Goal: Use online tool/utility: Utilize a website feature to perform a specific function

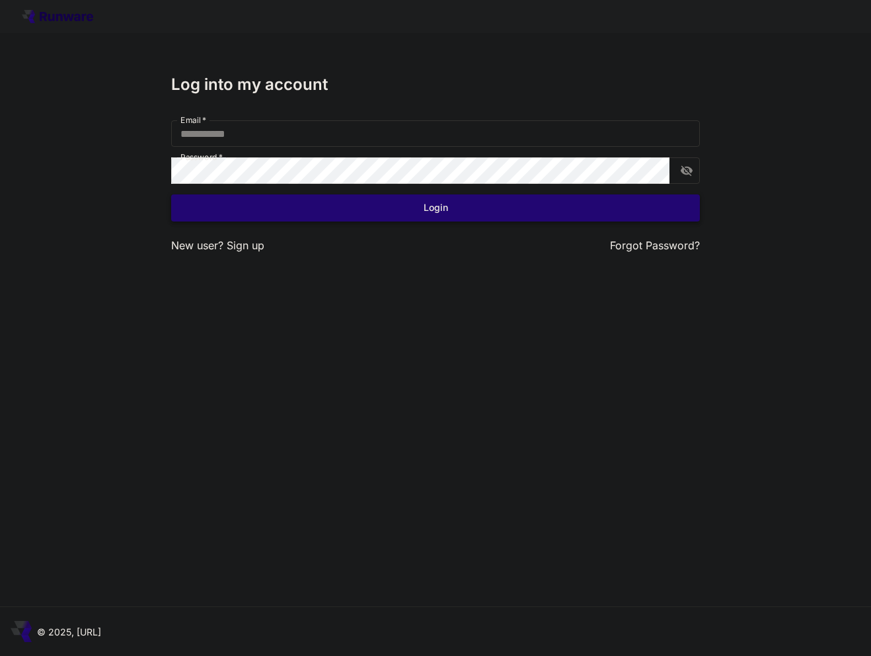
type input "**********"
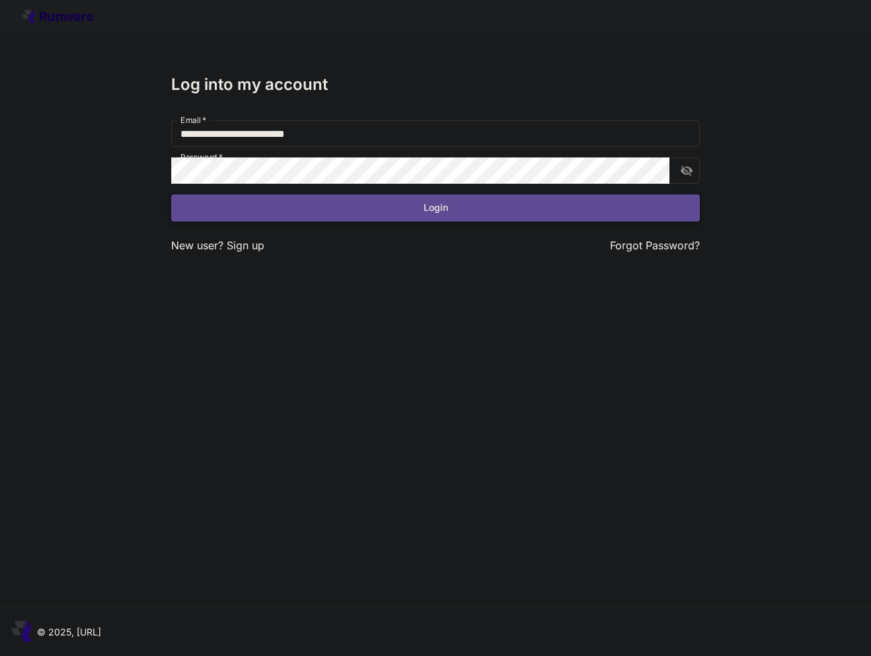
click at [375, 208] on button "Login" at bounding box center [435, 207] width 529 height 27
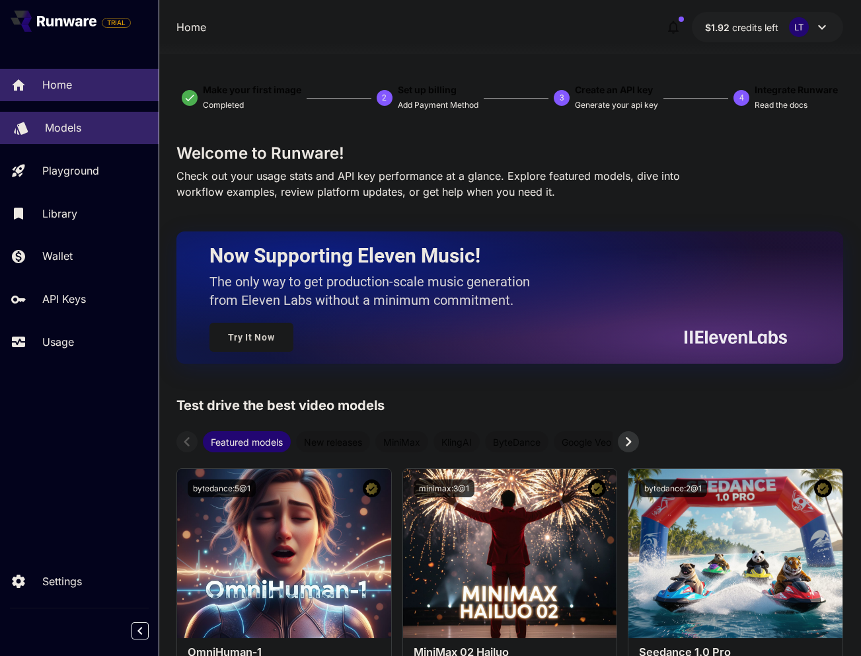
click at [48, 130] on p "Models" at bounding box center [63, 128] width 36 height 16
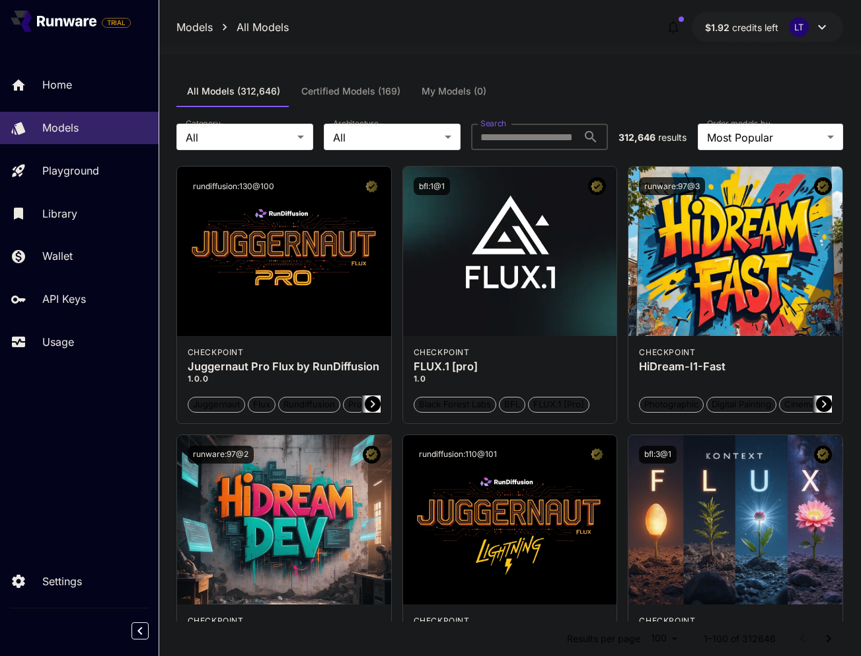
click at [552, 136] on input "Search" at bounding box center [524, 137] width 106 height 26
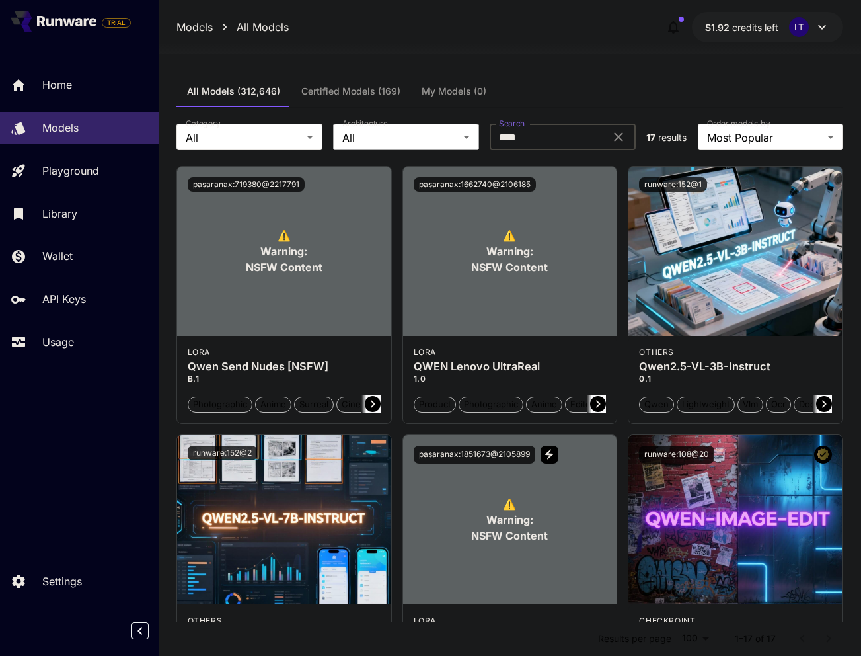
type input "****"
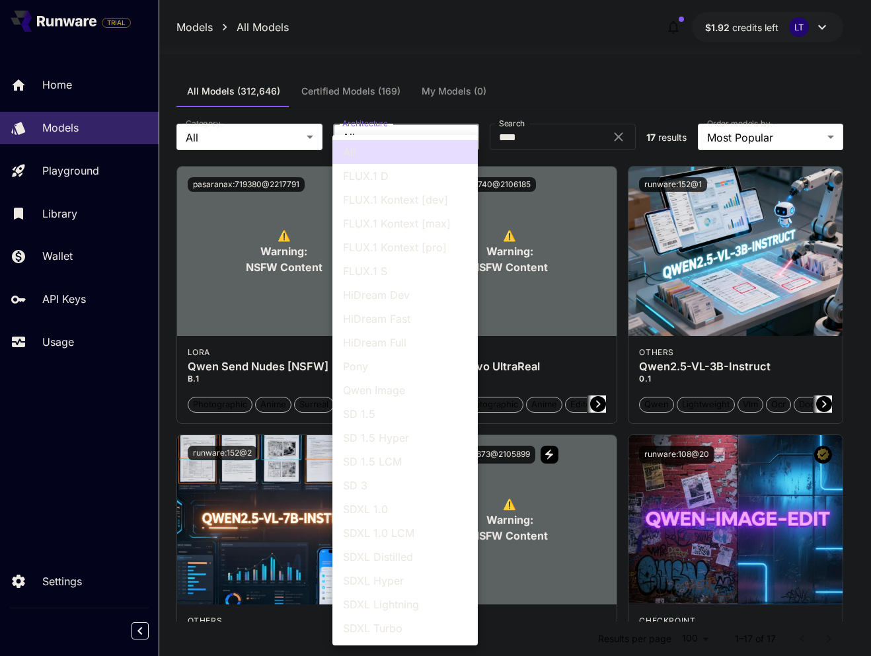
click at [364, 133] on div at bounding box center [435, 328] width 871 height 656
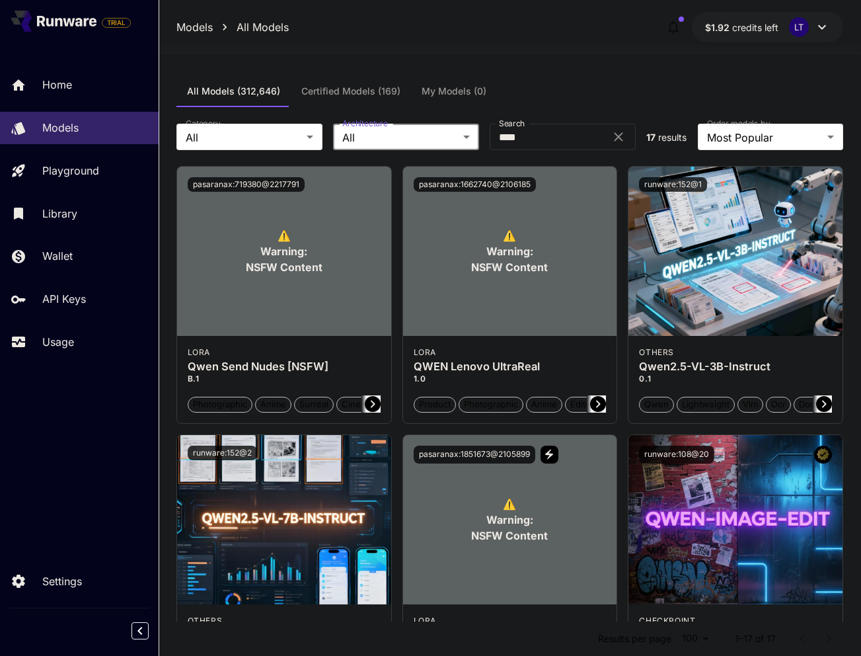
click at [242, 141] on div "All FLUX.1 D FLUX.1 Kontext [dev] FLUX.1 Kontext [max] FLUX.1 Kontext [pro] FLU…" at bounding box center [430, 328] width 861 height 656
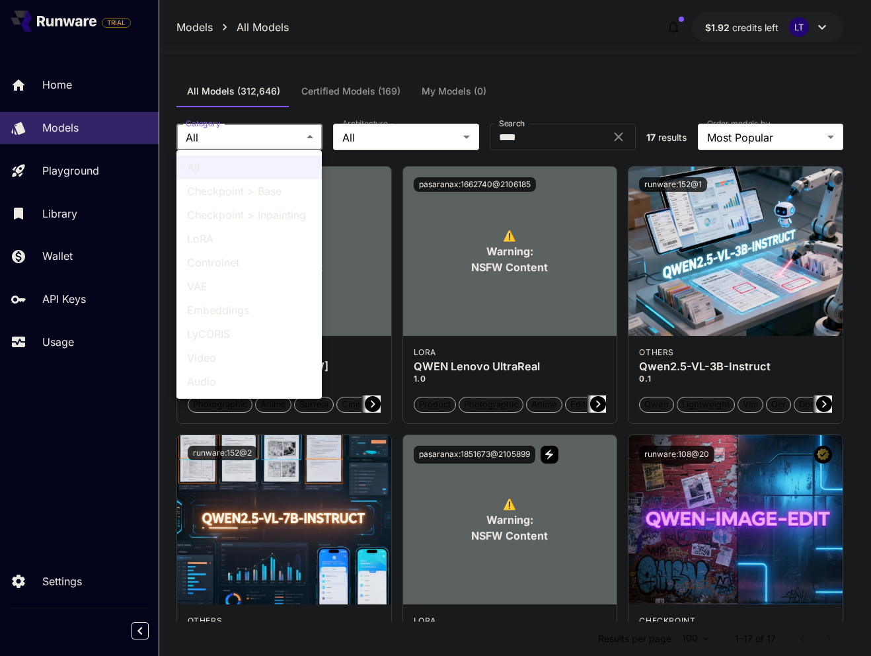
click at [227, 135] on div at bounding box center [435, 328] width 871 height 656
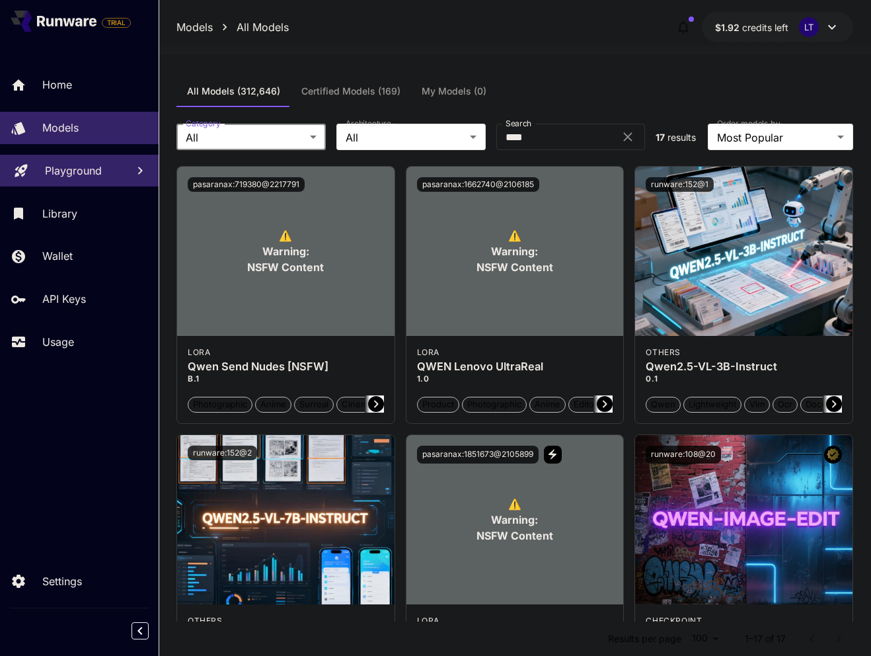
click at [41, 178] on link "Playground" at bounding box center [79, 171] width 159 height 32
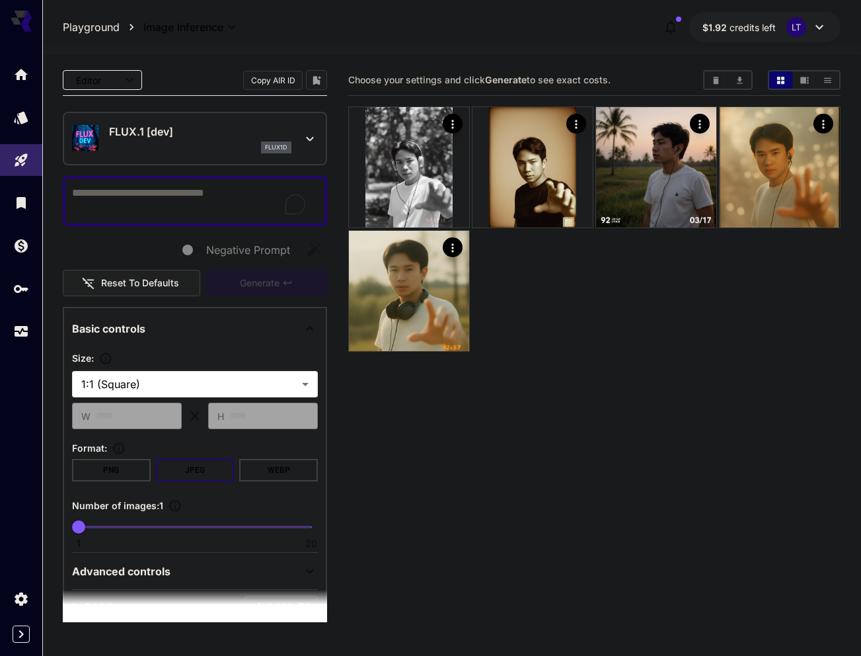
click at [182, 153] on div "flux1d" at bounding box center [200, 147] width 182 height 12
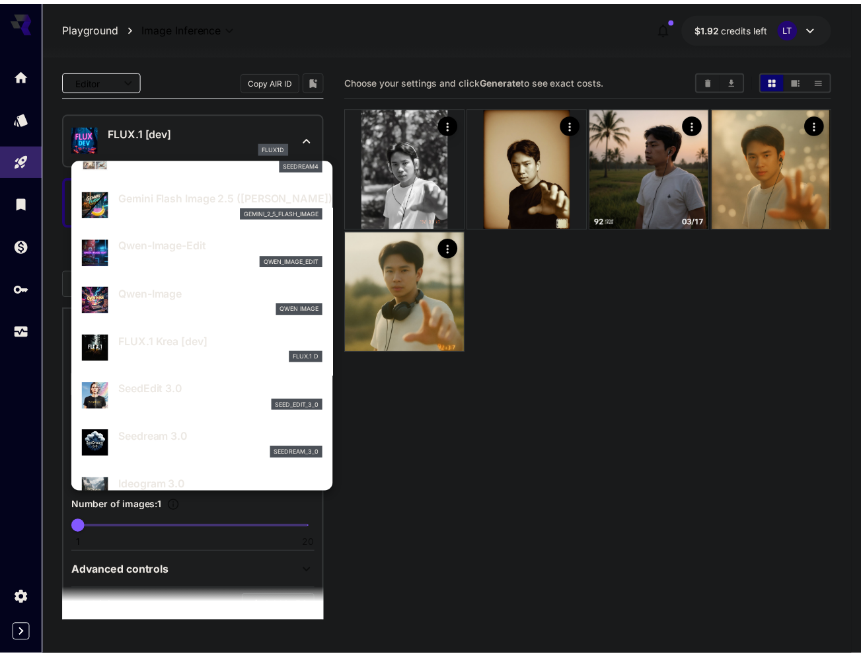
scroll to position [132, 0]
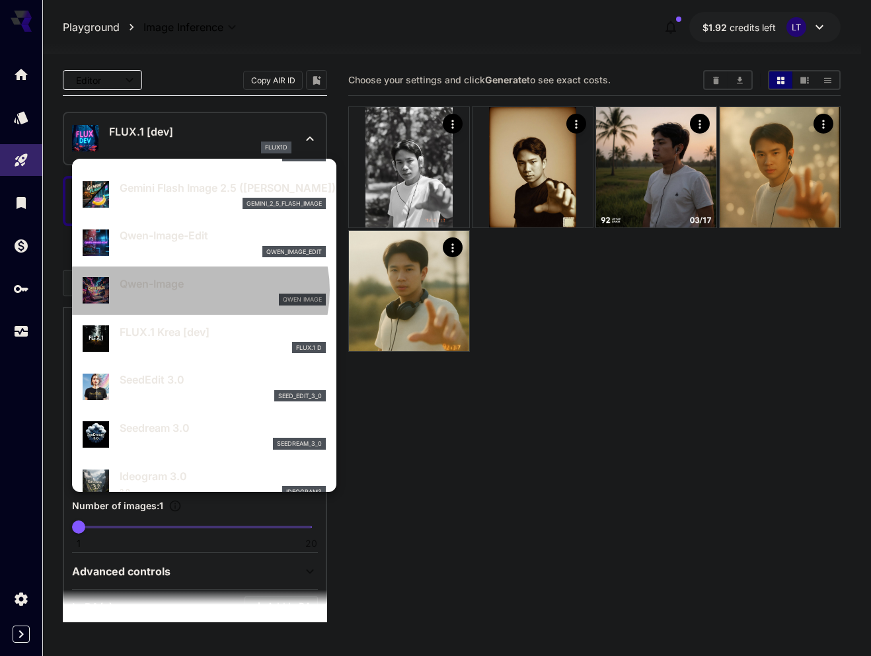
click at [199, 290] on p "Qwen-Image" at bounding box center [223, 284] width 206 height 16
type input "**"
type input "***"
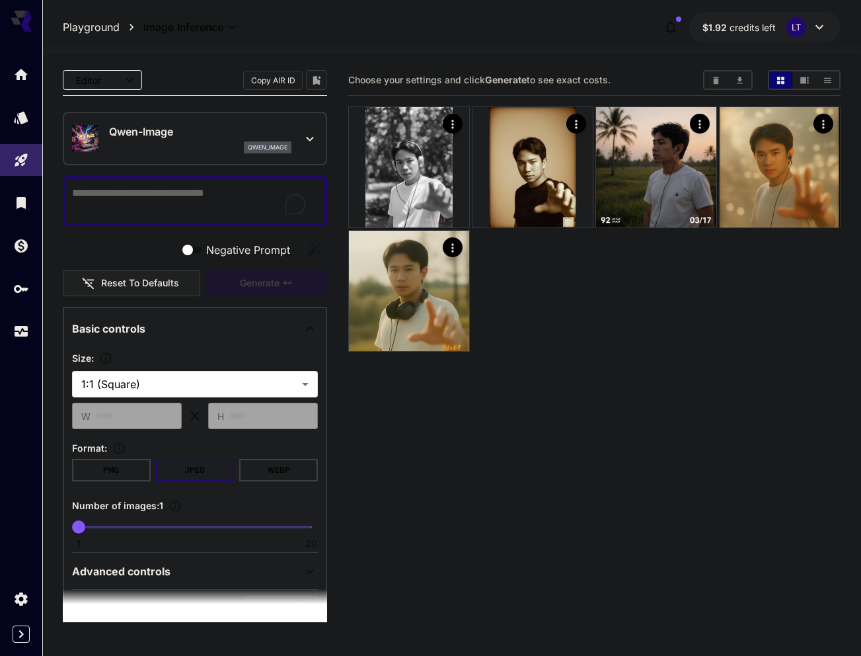
click at [258, 145] on p "qwen_image" at bounding box center [268, 147] width 40 height 9
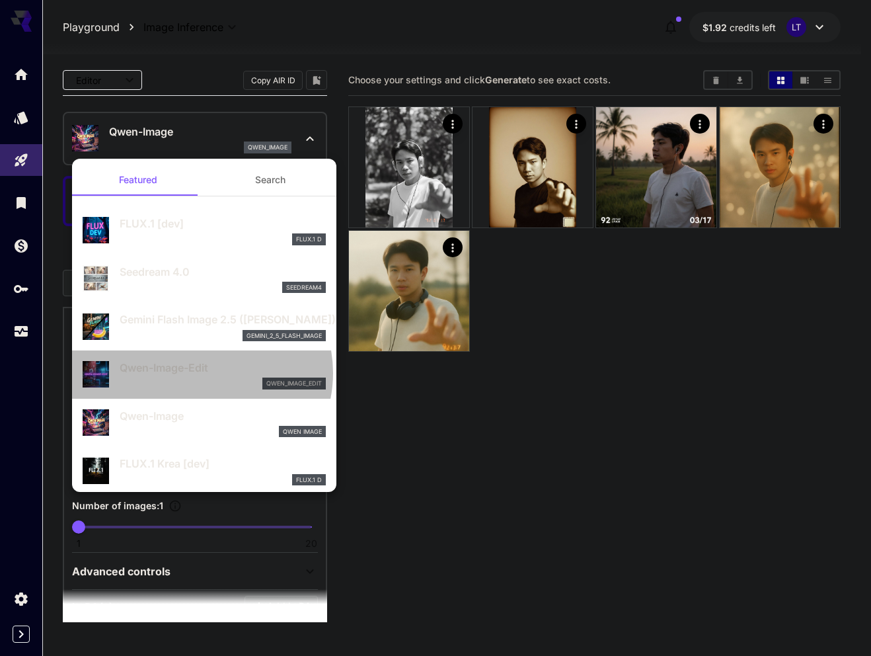
click at [201, 372] on p "Qwen-Image-Edit" at bounding box center [223, 368] width 206 height 16
type input "*"
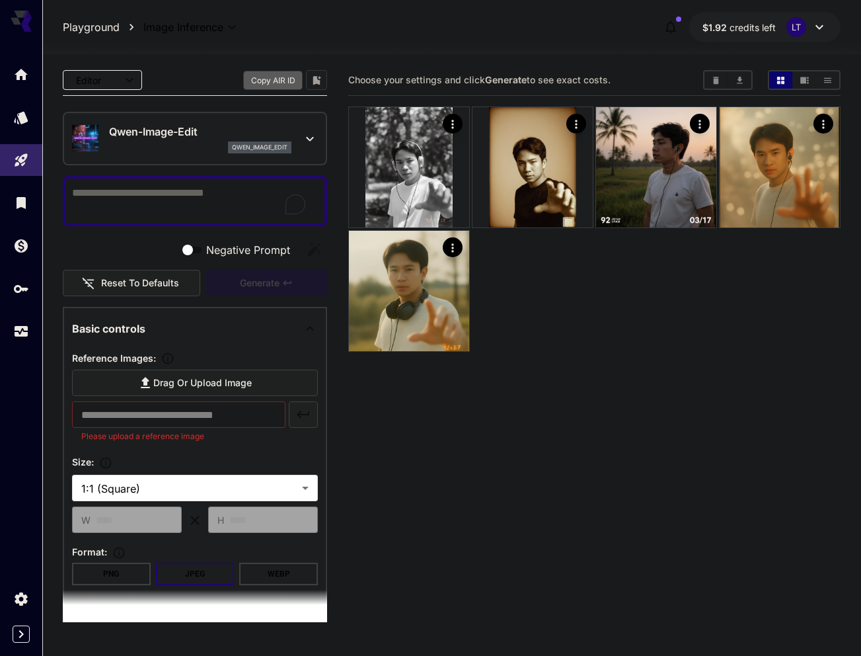
click at [243, 78] on button "Copy AIR ID" at bounding box center [272, 80] width 59 height 19
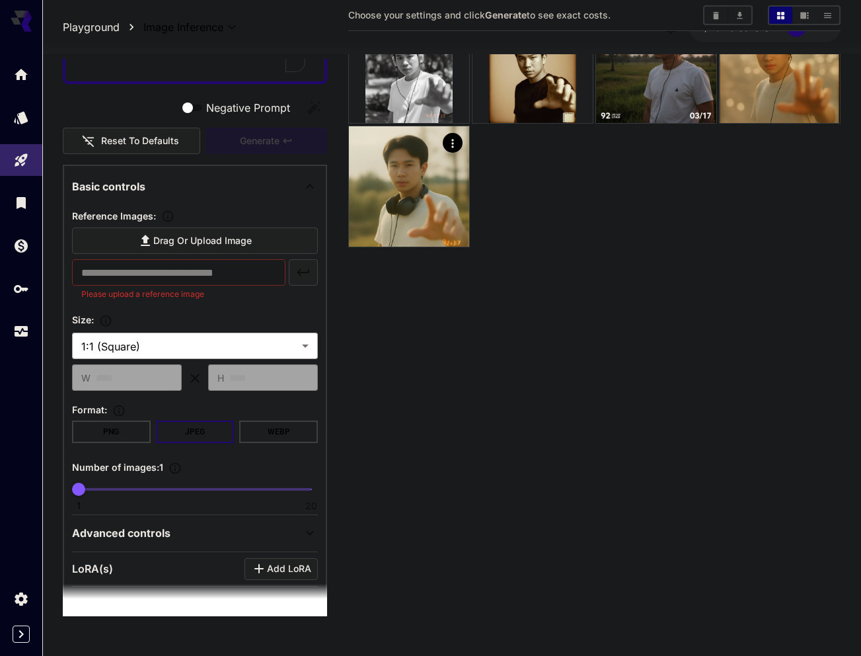
scroll to position [177, 0]
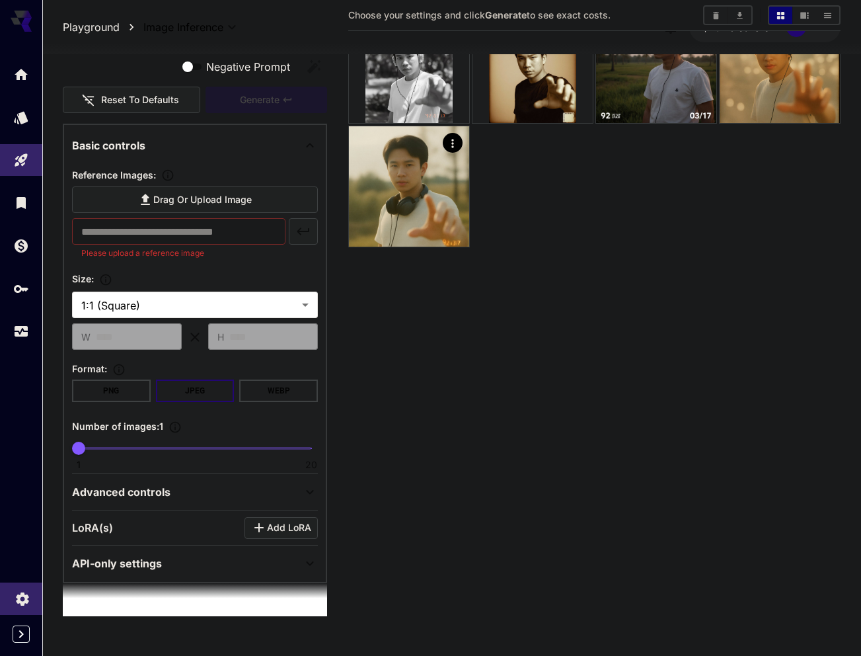
click at [18, 587] on link at bounding box center [21, 598] width 42 height 32
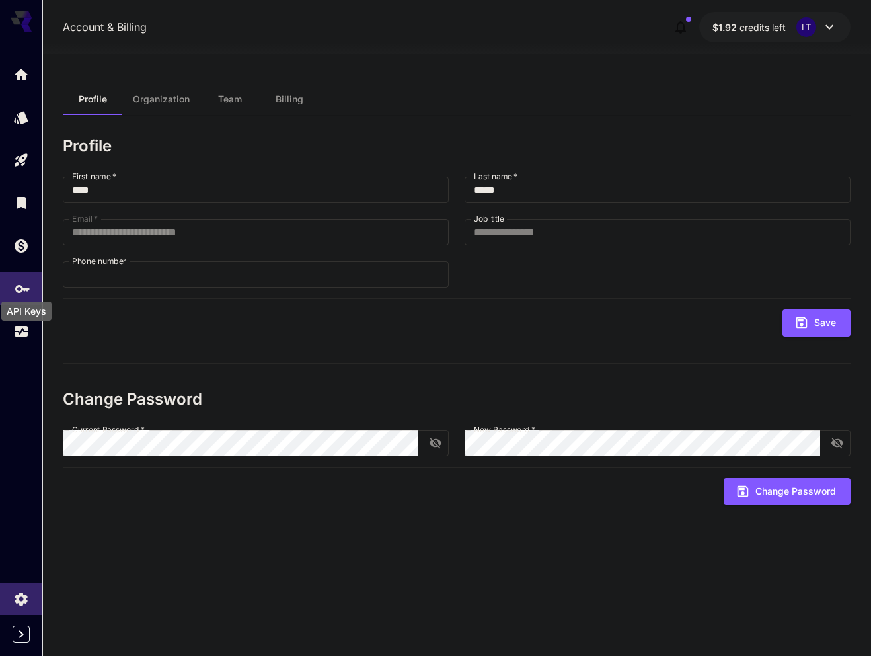
click at [26, 281] on icon "API Keys" at bounding box center [23, 284] width 16 height 16
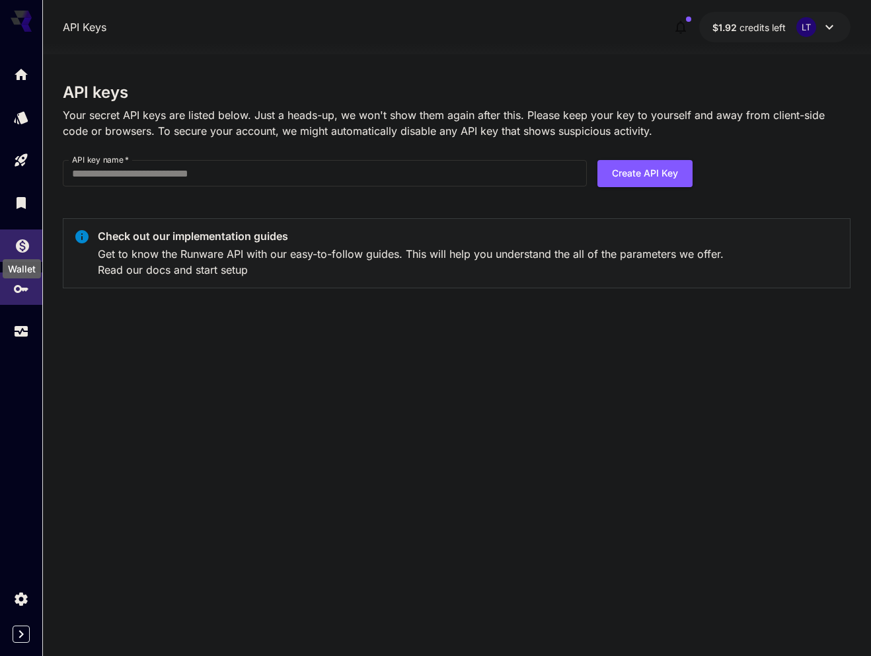
click at [24, 243] on icon "Wallet" at bounding box center [22, 241] width 13 height 13
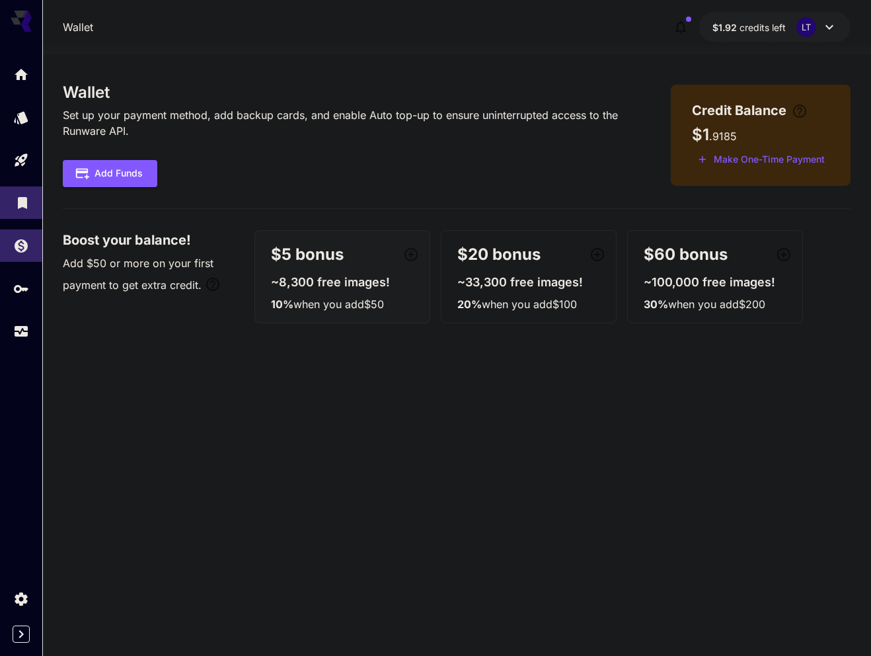
click at [21, 204] on icon "Library" at bounding box center [23, 199] width 16 height 16
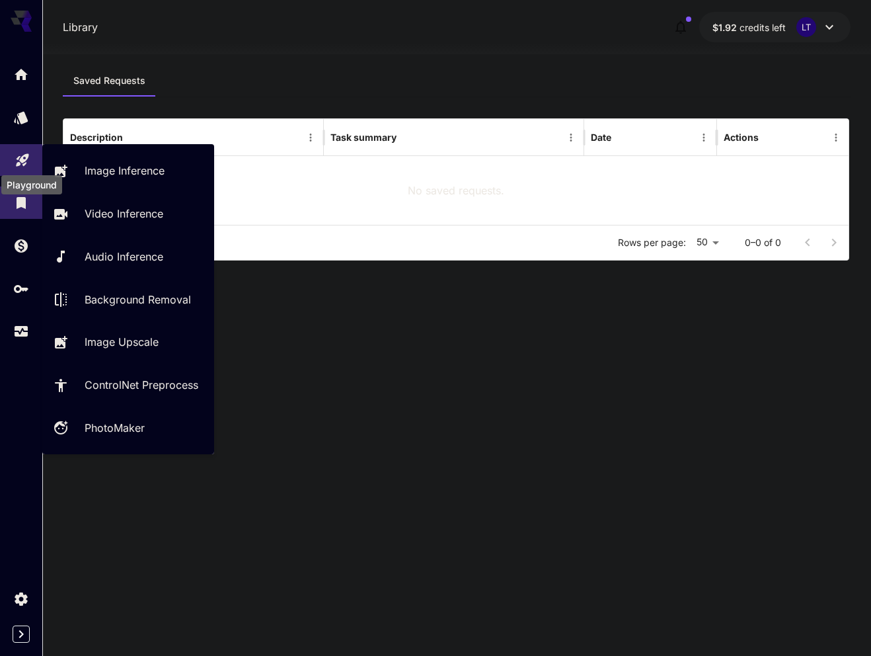
click at [21, 163] on icon "Playground" at bounding box center [23, 156] width 16 height 16
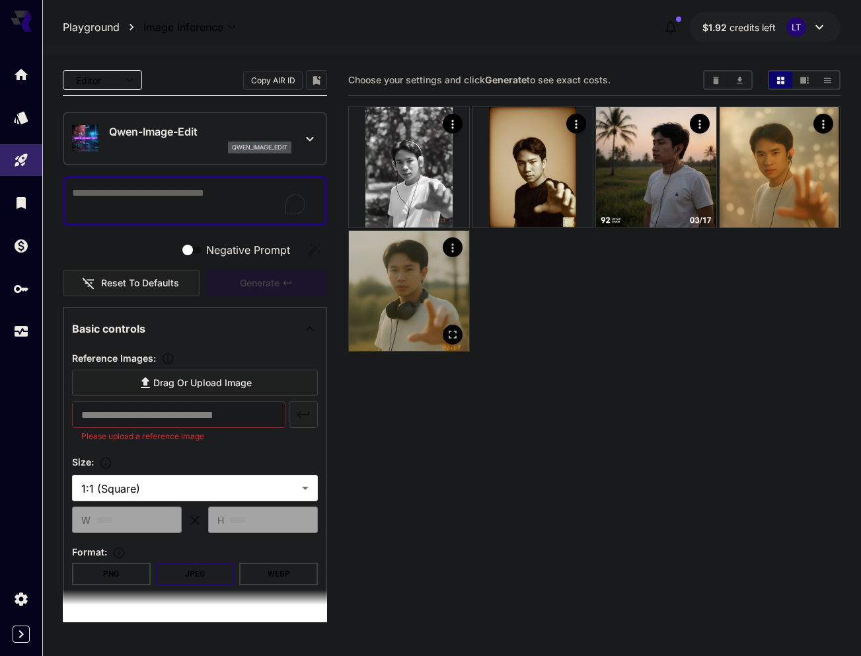
click at [467, 284] on img at bounding box center [409, 291] width 120 height 120
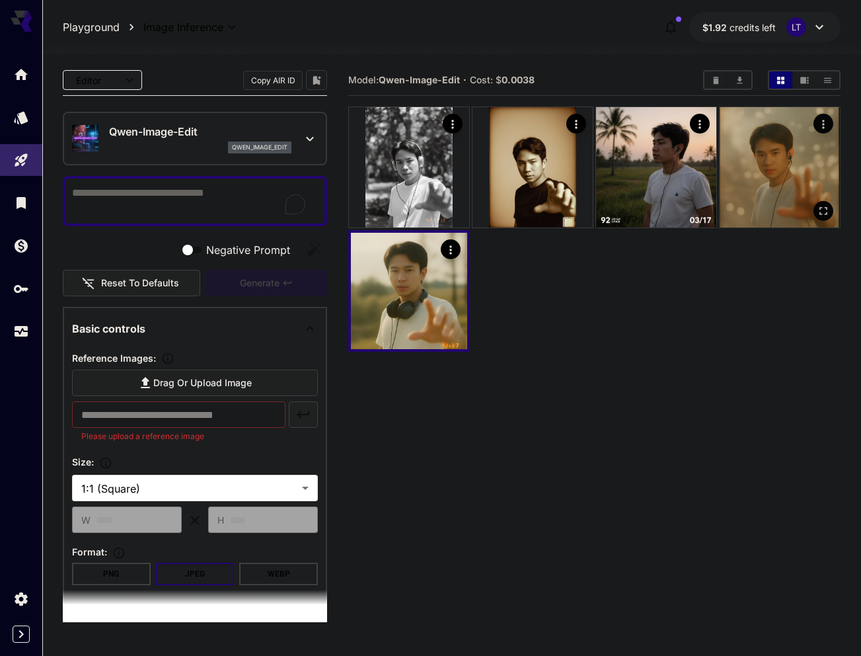
click at [781, 206] on img at bounding box center [780, 167] width 120 height 120
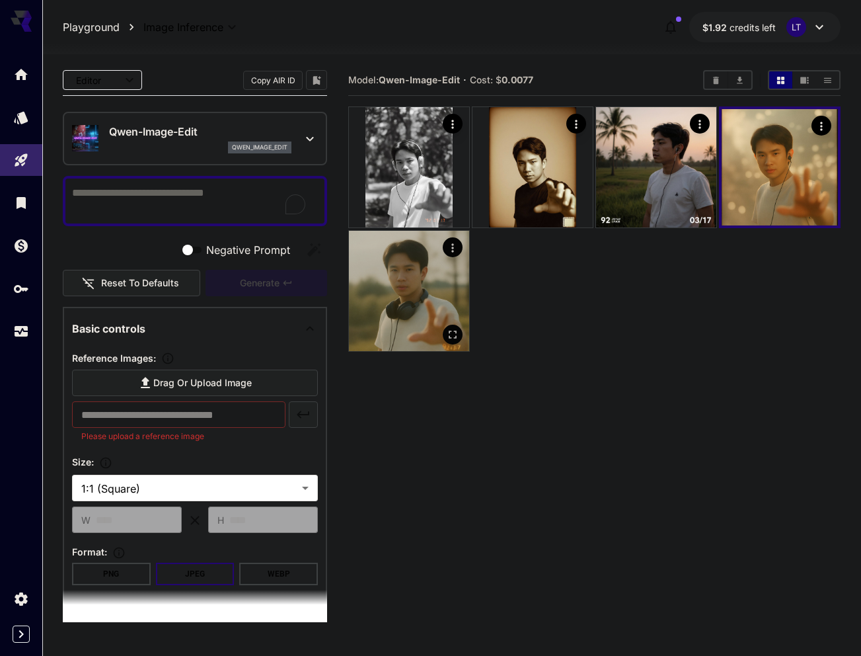
click at [383, 295] on img at bounding box center [409, 291] width 120 height 120
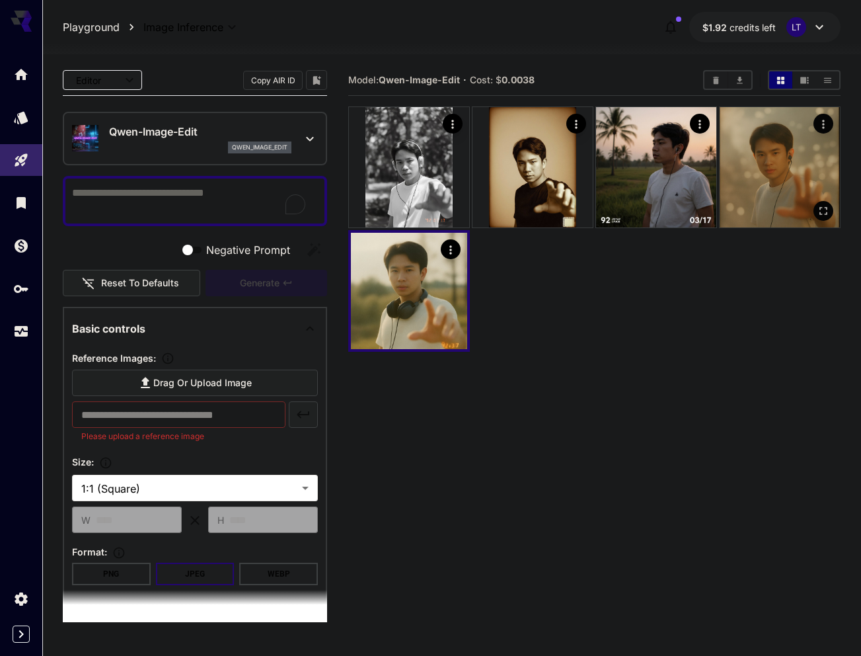
click at [793, 183] on img at bounding box center [780, 167] width 120 height 120
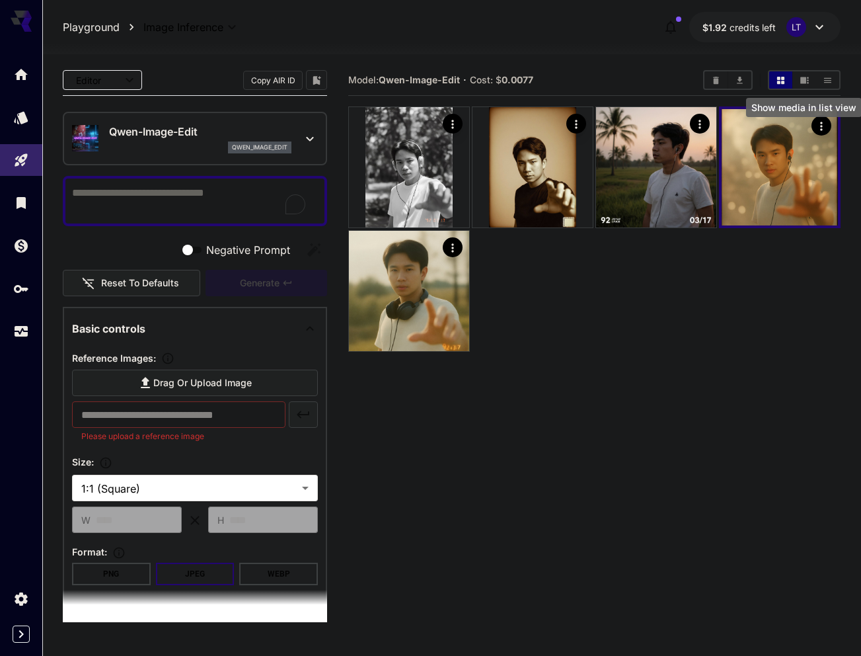
click at [824, 77] on icon "Show media in list view" at bounding box center [828, 80] width 10 height 10
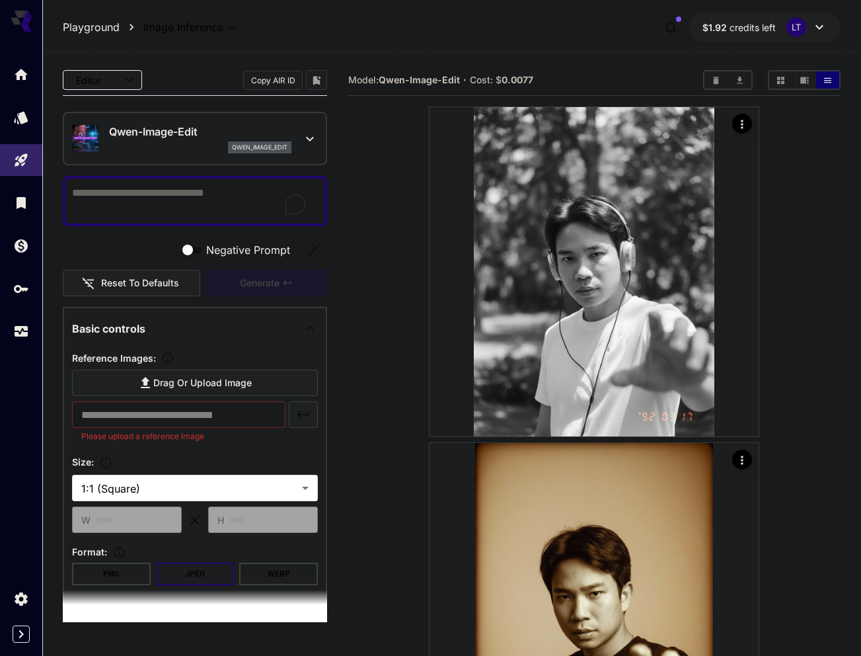
click at [214, 188] on textarea "Negative Prompt" at bounding box center [195, 201] width 246 height 32
paste textarea "**********"
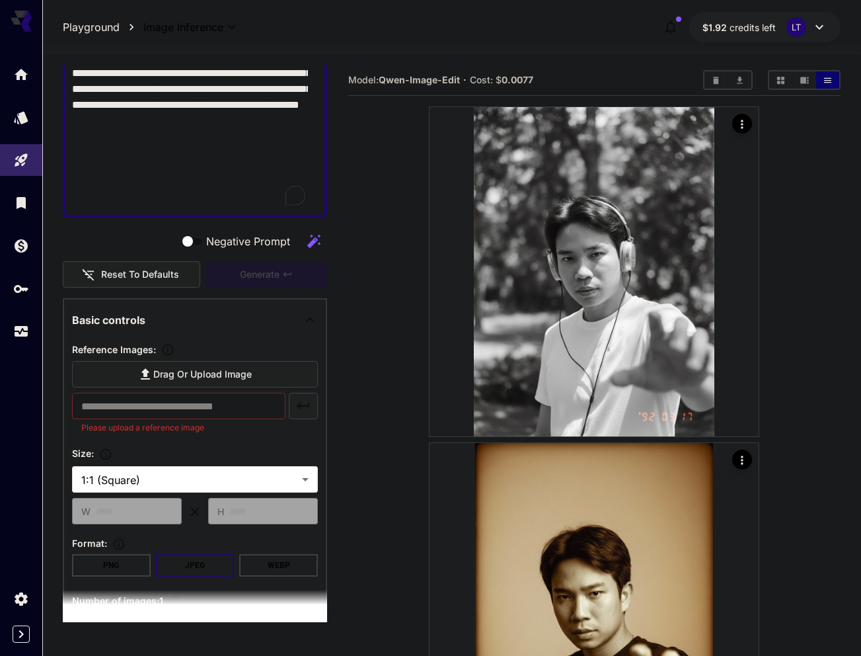
scroll to position [198, 0]
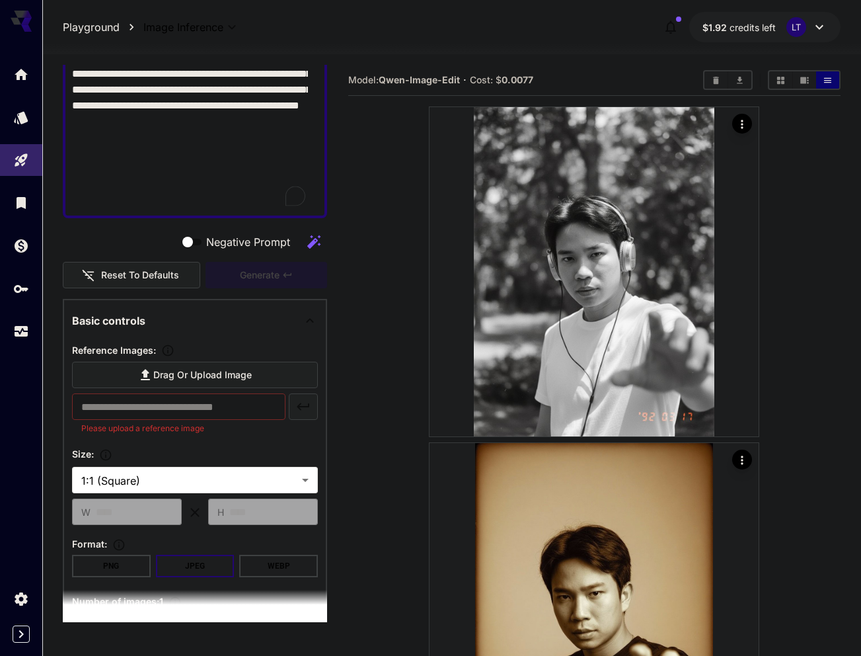
type textarea "**********"
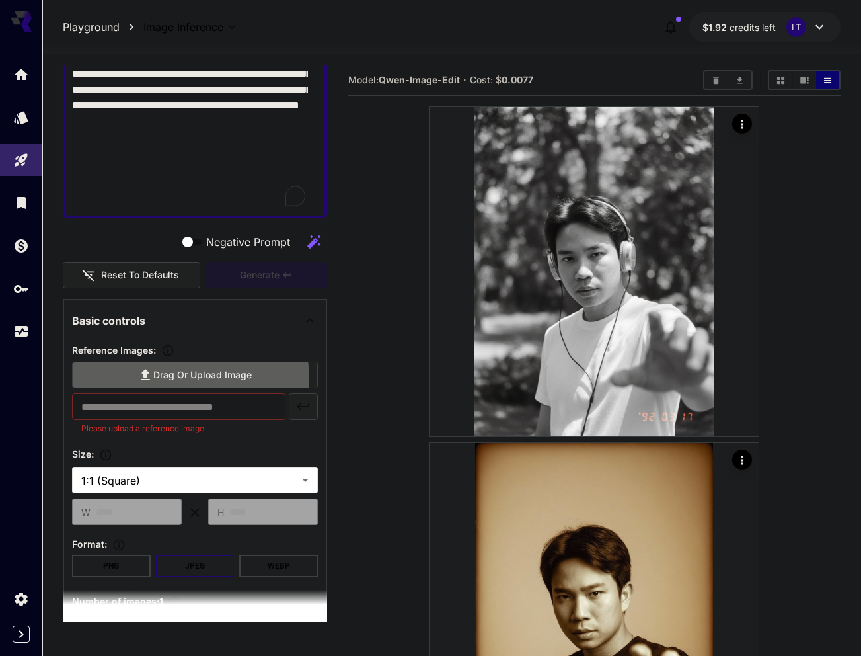
click at [153, 381] on span "Drag or upload image" at bounding box center [202, 375] width 98 height 17
click at [0, 0] on input "Drag or upload image" at bounding box center [0, 0] width 0 height 0
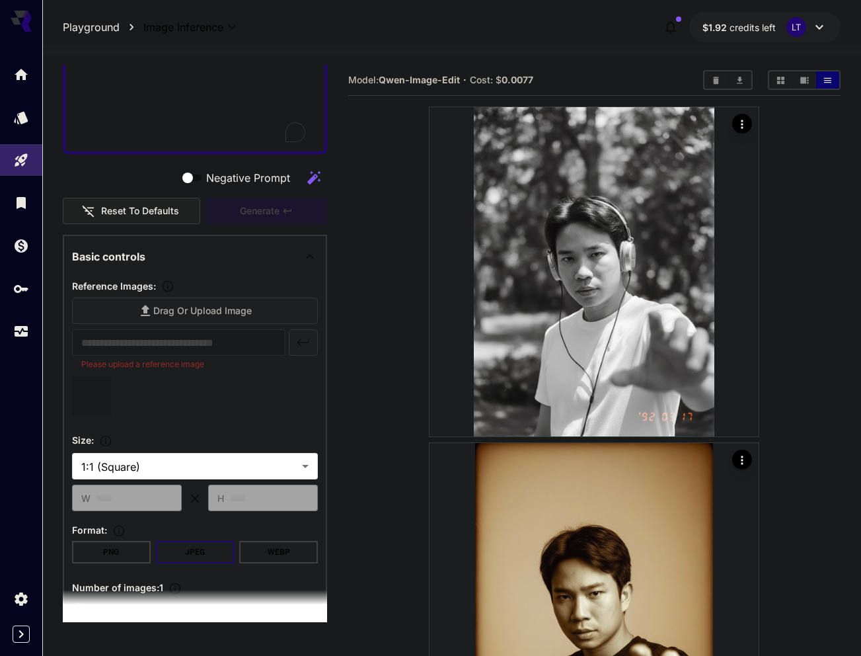
type input "**********"
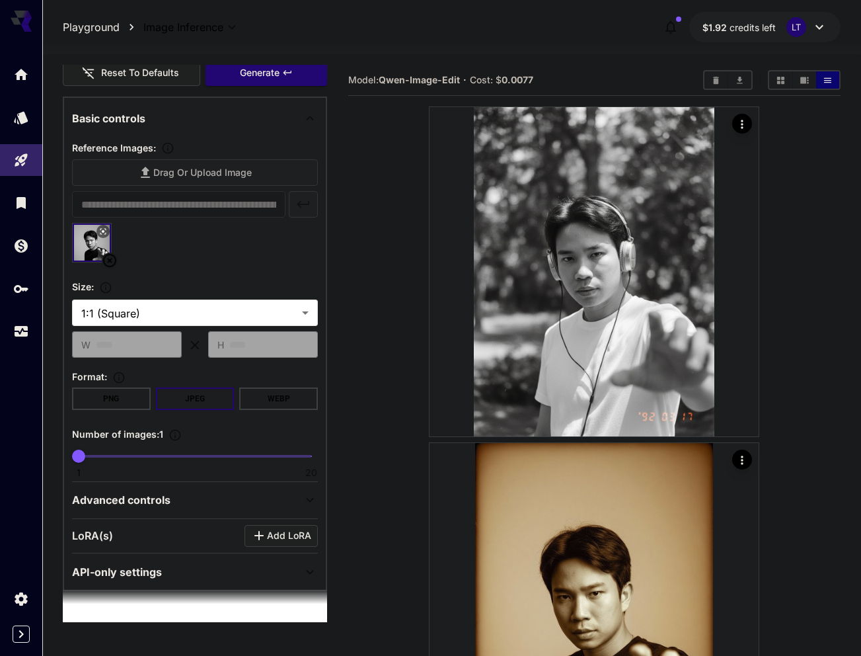
scroll to position [402, 0]
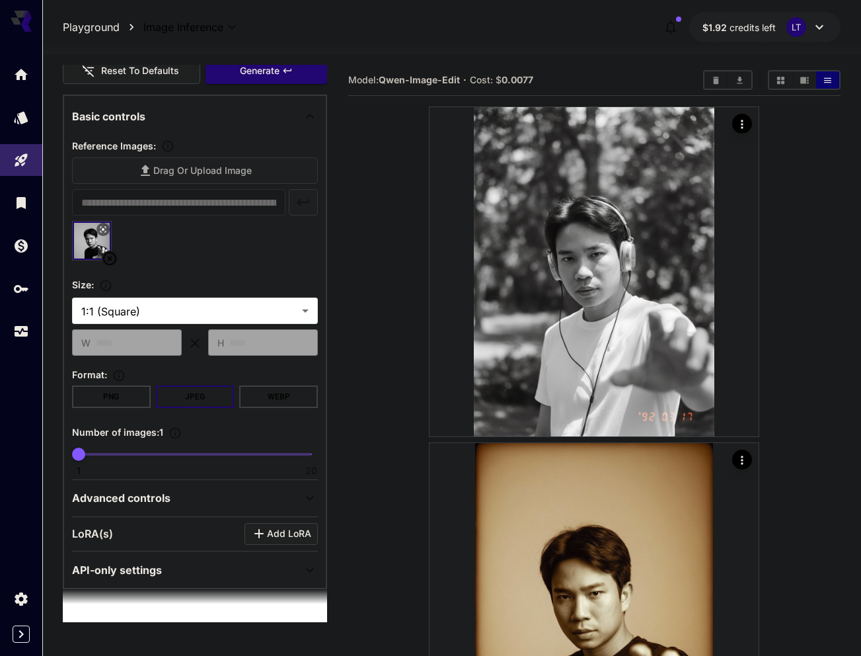
click at [287, 494] on div "Advanced controls" at bounding box center [187, 498] width 230 height 16
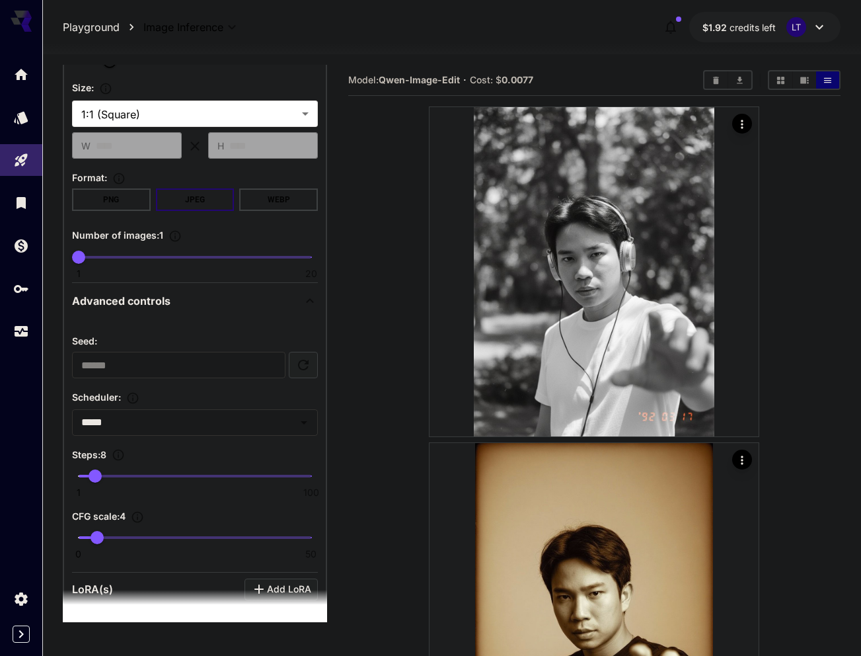
scroll to position [607, 0]
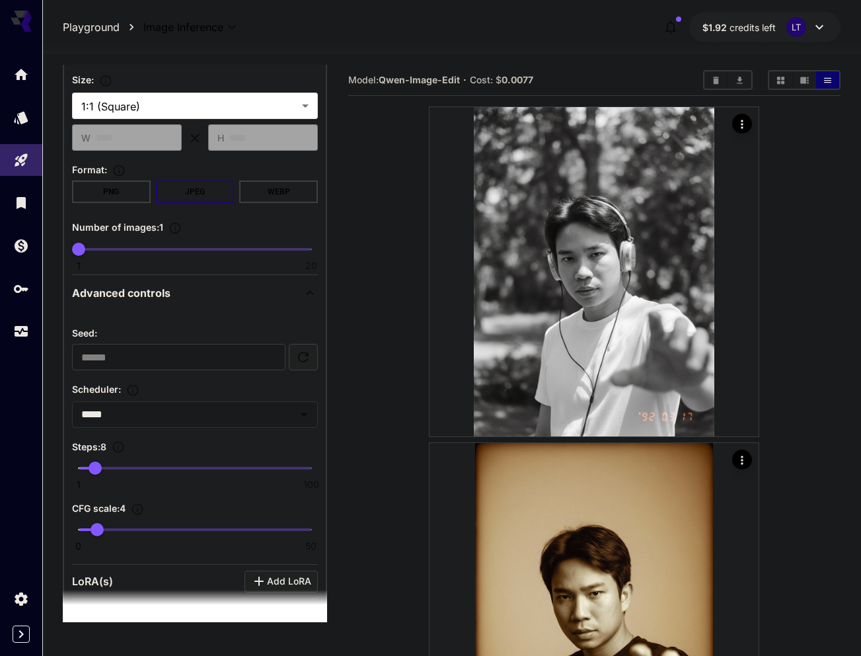
click at [161, 362] on input "number" at bounding box center [178, 357] width 213 height 26
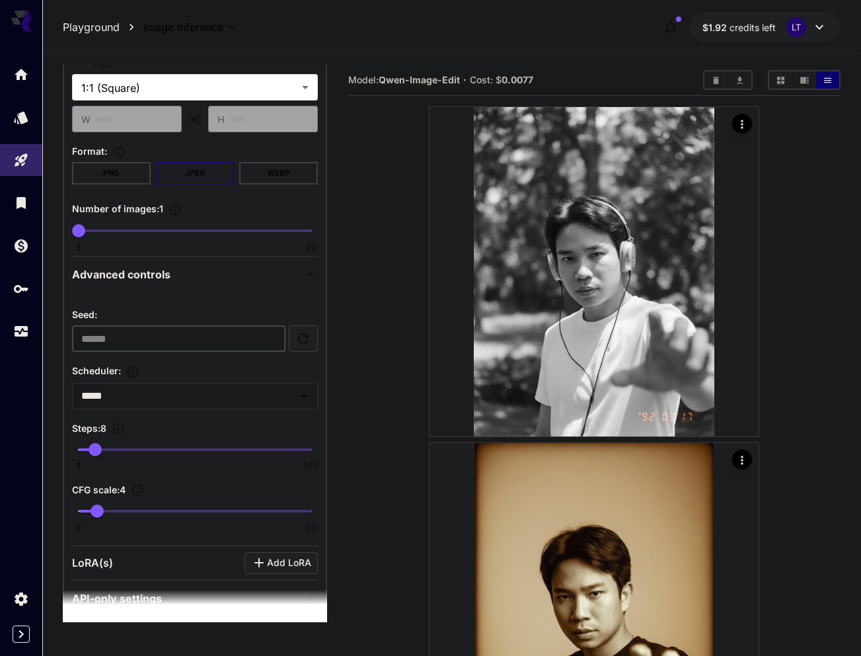
scroll to position [655, 0]
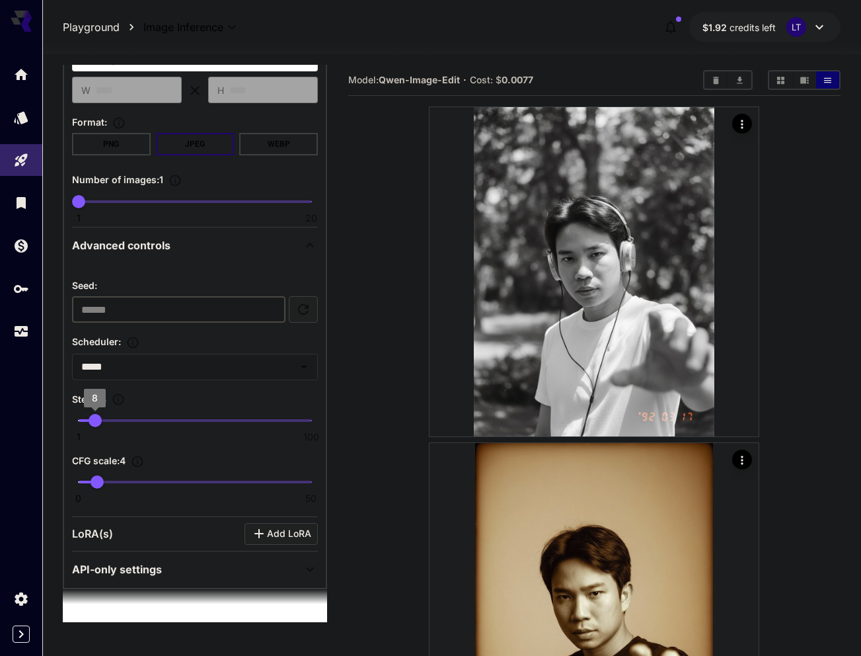
type input "*"
type input "**"
drag, startPoint x: 100, startPoint y: 415, endPoint x: 167, endPoint y: 420, distance: 67.0
click at [167, 420] on span "40" at bounding box center [170, 420] width 13 height 13
click at [307, 572] on icon at bounding box center [310, 569] width 16 height 16
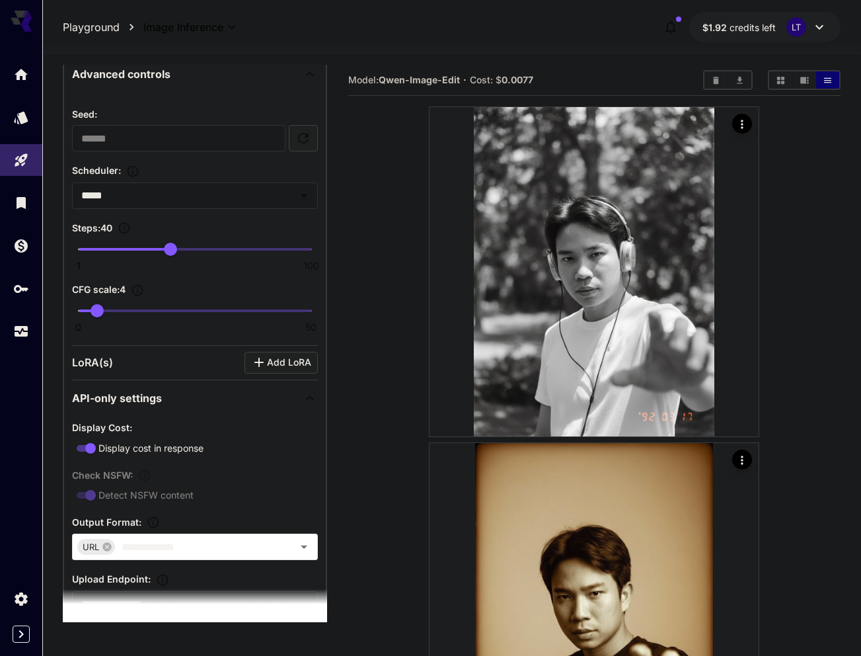
scroll to position [879, 0]
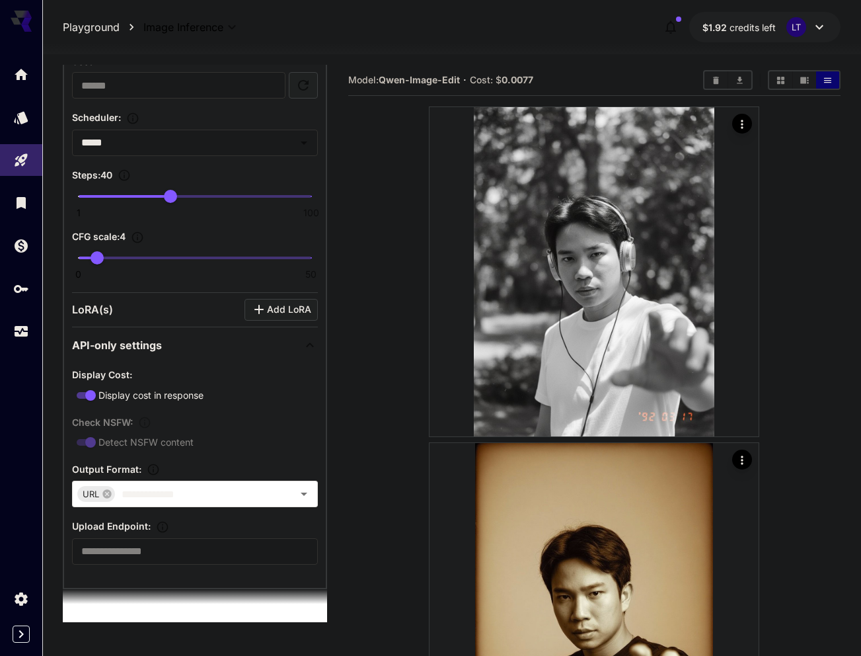
click at [303, 346] on icon at bounding box center [310, 345] width 16 height 16
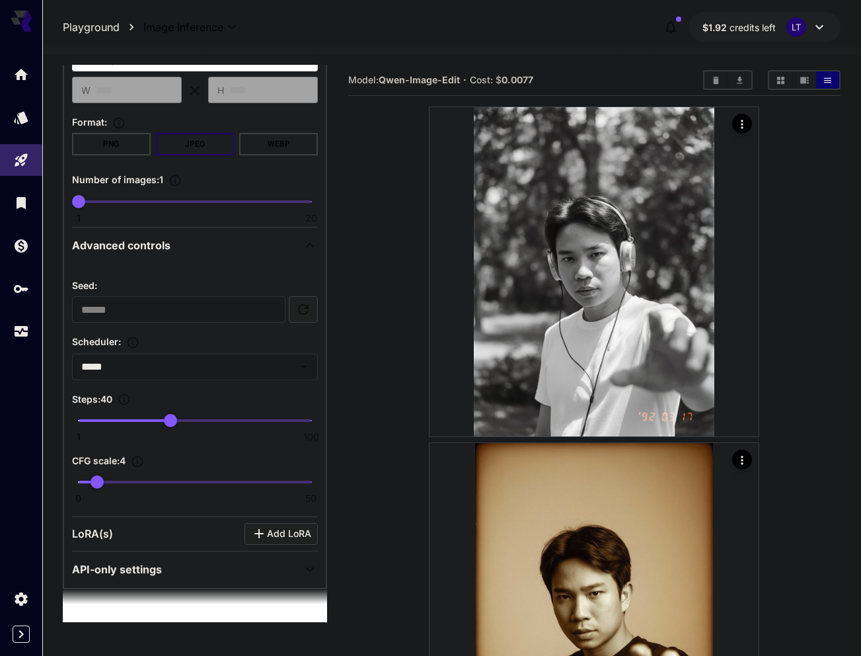
scroll to position [655, 0]
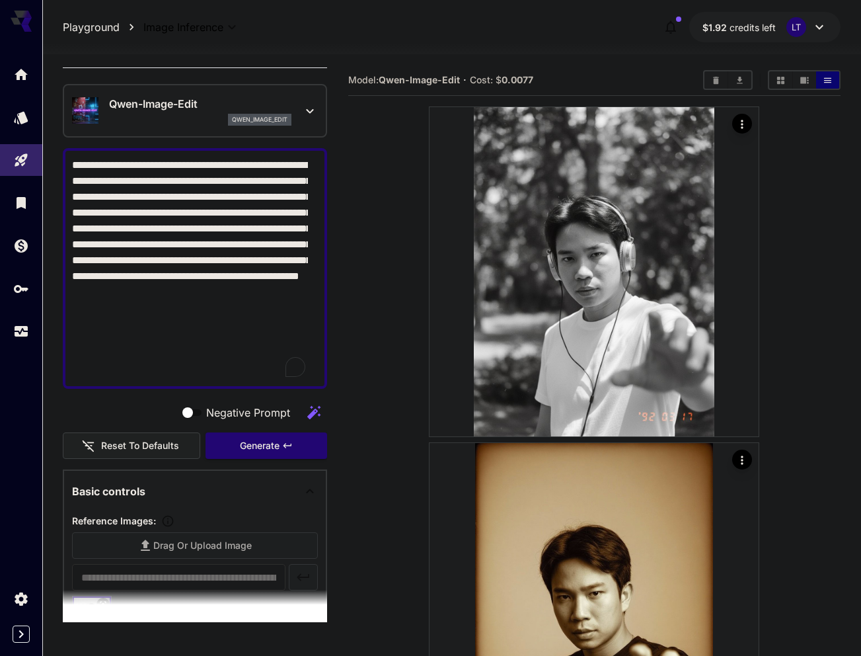
scroll to position [0, 0]
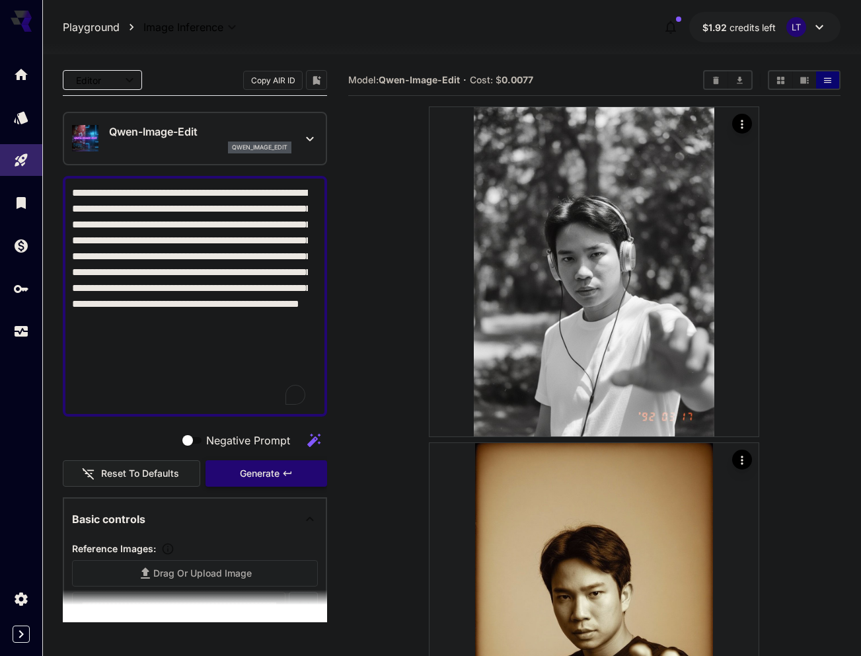
click at [264, 476] on span "Generate" at bounding box center [260, 473] width 40 height 17
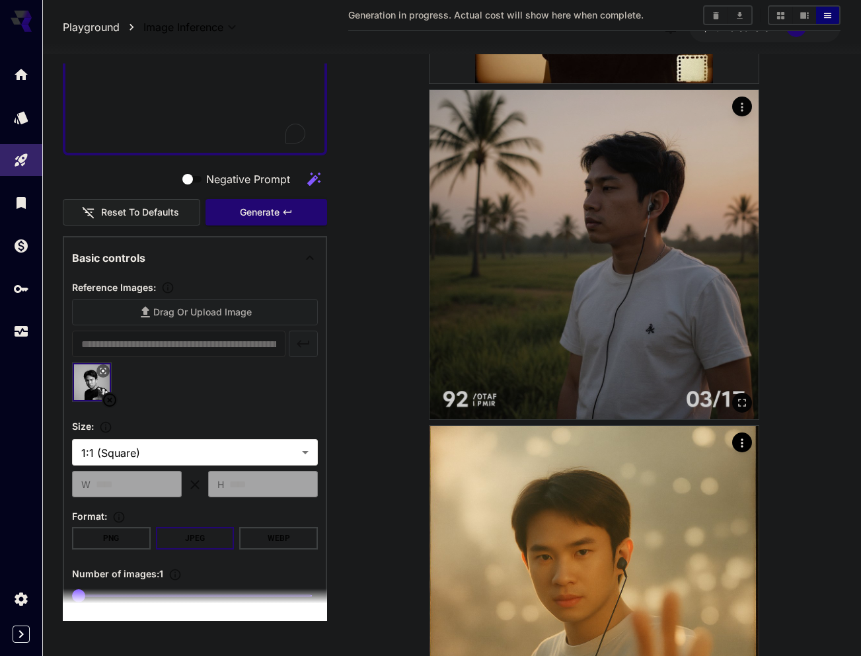
scroll to position [1500, 0]
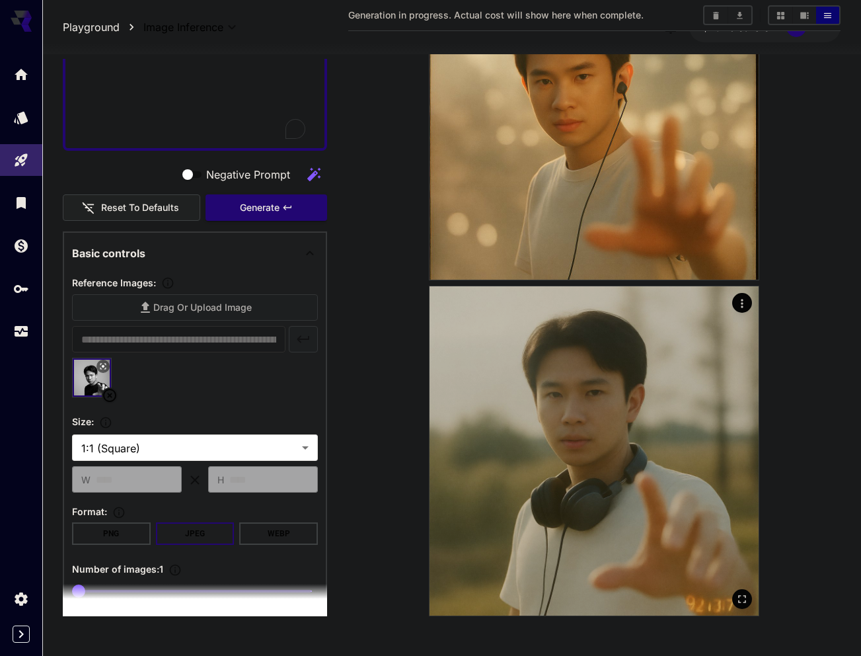
click at [568, 460] on img at bounding box center [594, 450] width 329 height 329
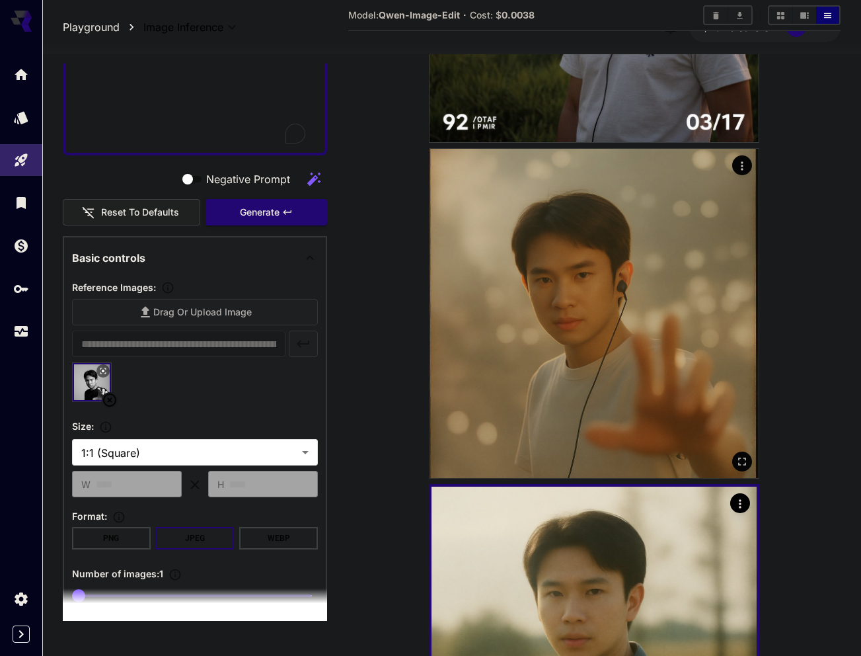
click at [571, 391] on img at bounding box center [594, 313] width 329 height 329
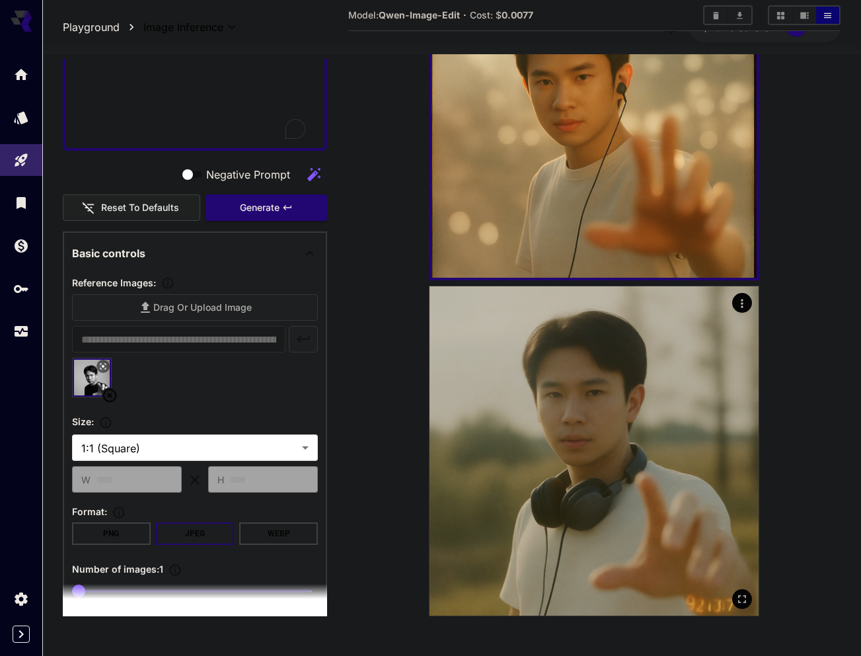
click at [560, 486] on img at bounding box center [594, 450] width 329 height 329
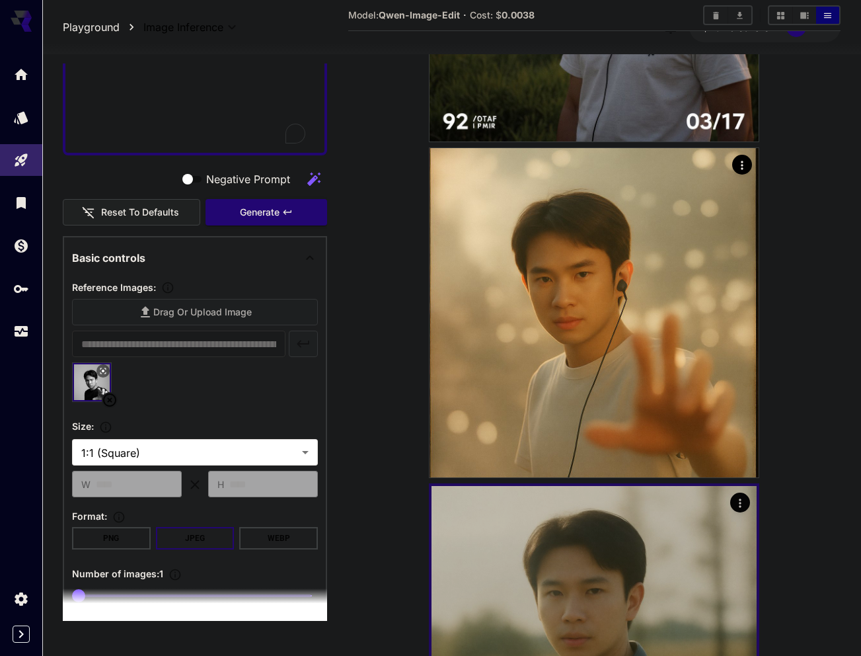
click at [570, 365] on img at bounding box center [594, 312] width 329 height 329
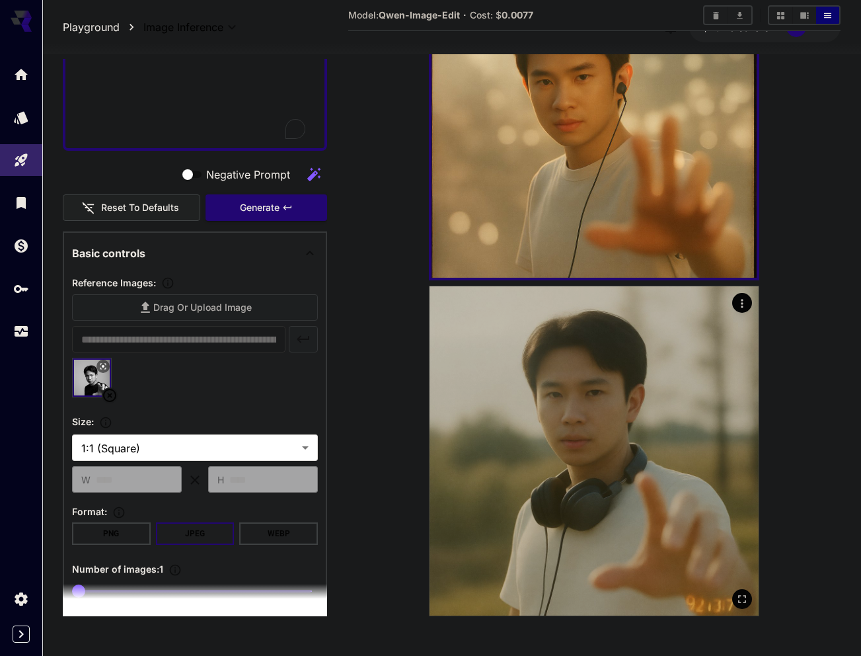
click at [566, 470] on img at bounding box center [594, 450] width 329 height 329
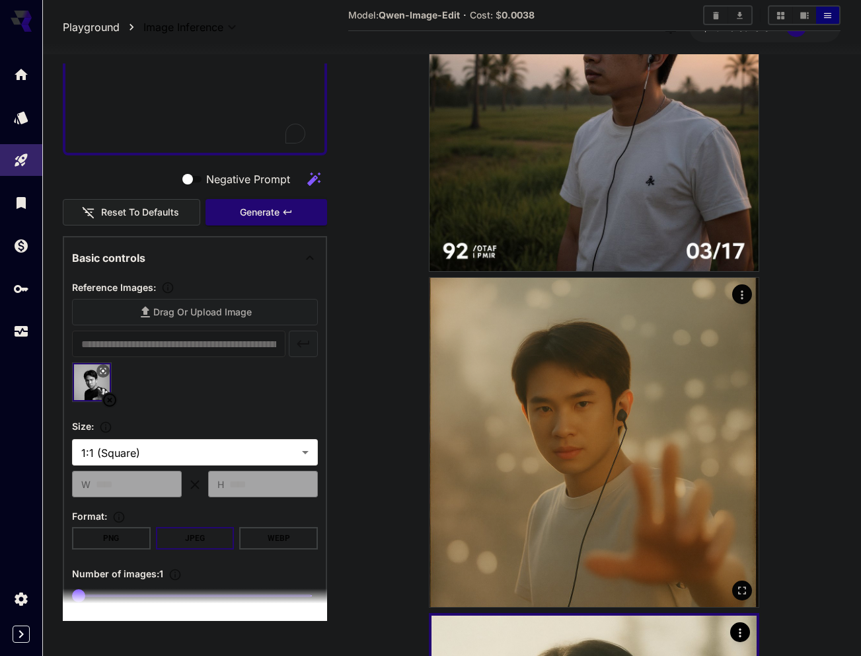
scroll to position [1172, 0]
click at [738, 291] on icon "Actions" at bounding box center [742, 295] width 13 height 13
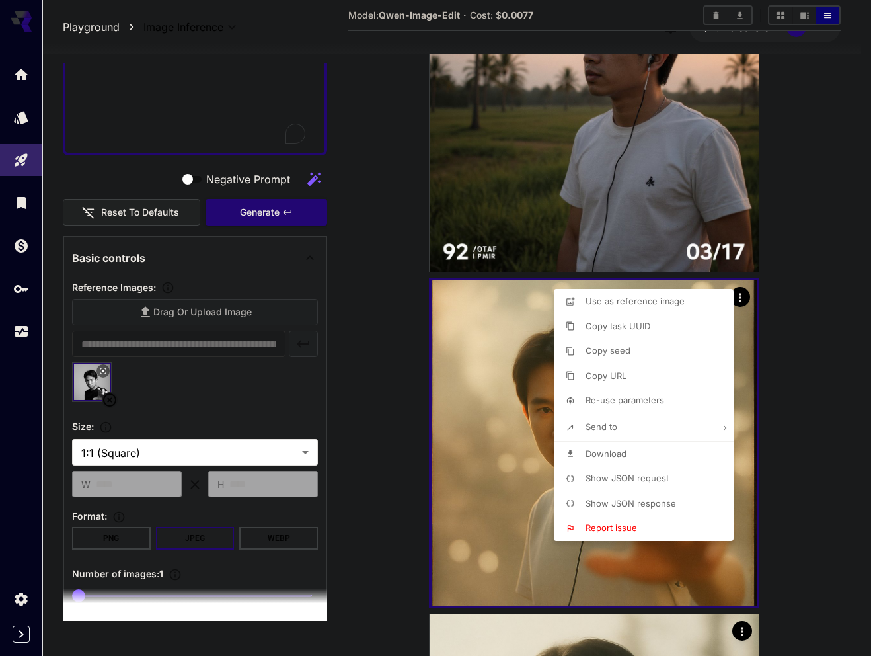
click at [822, 425] on div at bounding box center [435, 328] width 871 height 656
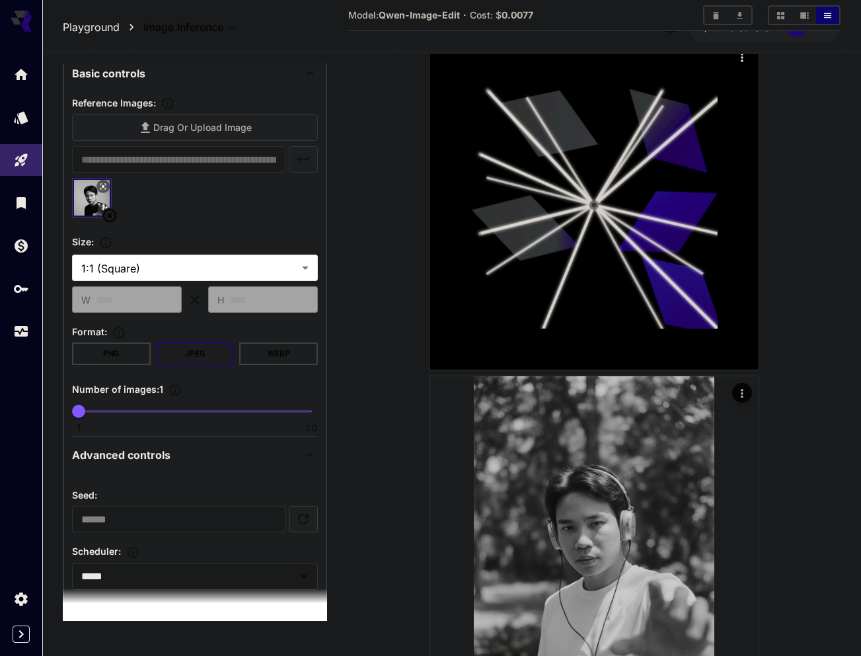
scroll to position [132, 0]
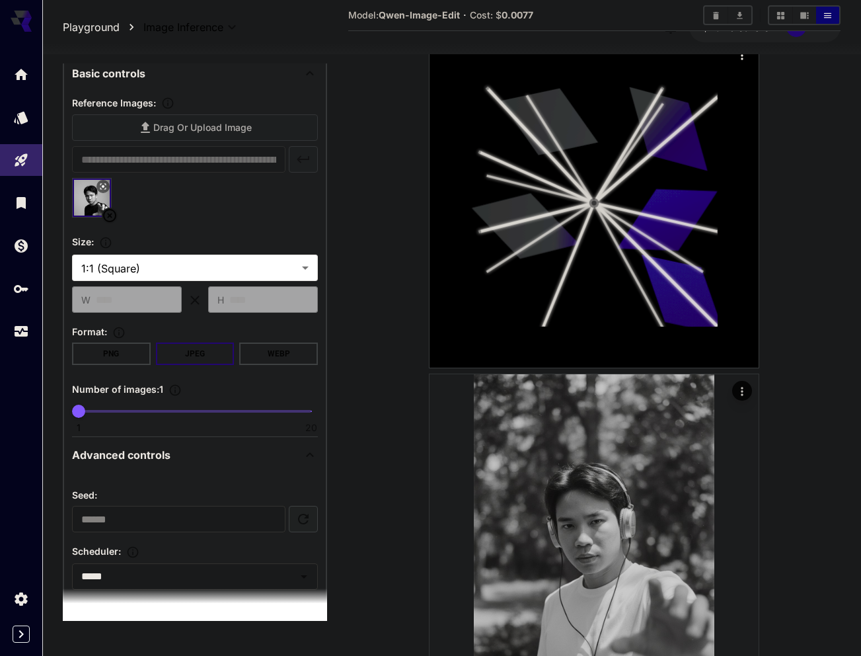
click at [589, 415] on img at bounding box center [594, 538] width 329 height 329
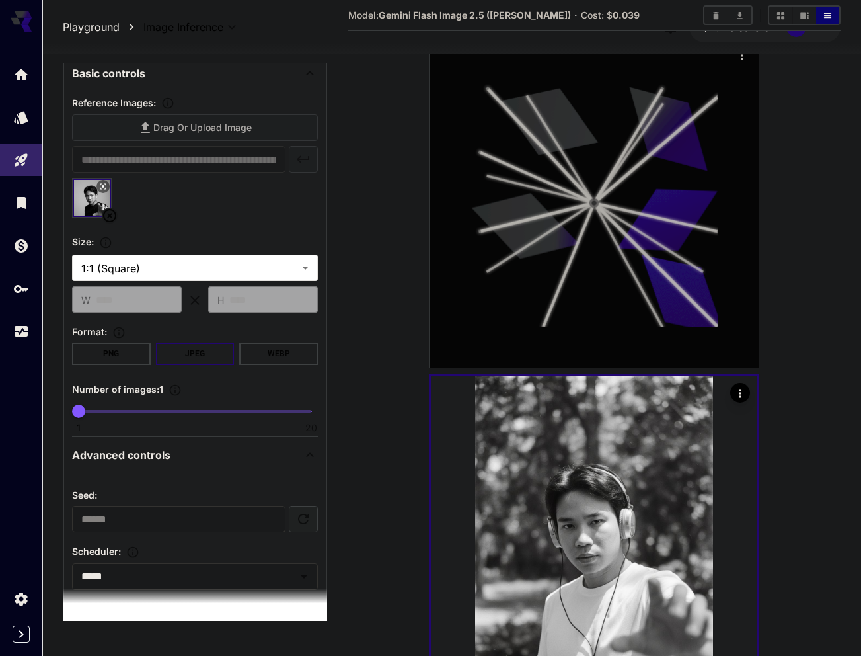
click at [584, 315] on icon at bounding box center [594, 202] width 247 height 247
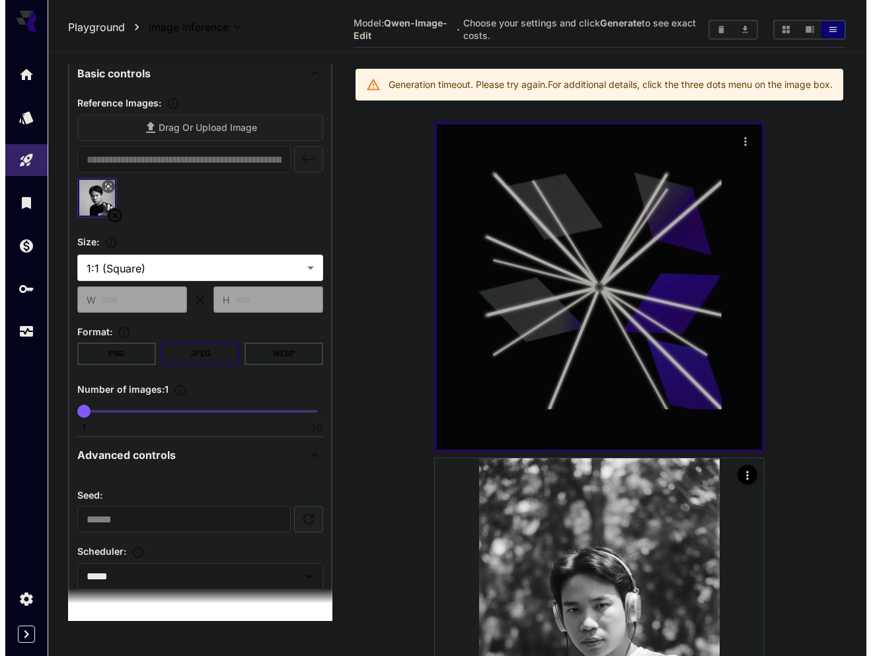
scroll to position [0, 0]
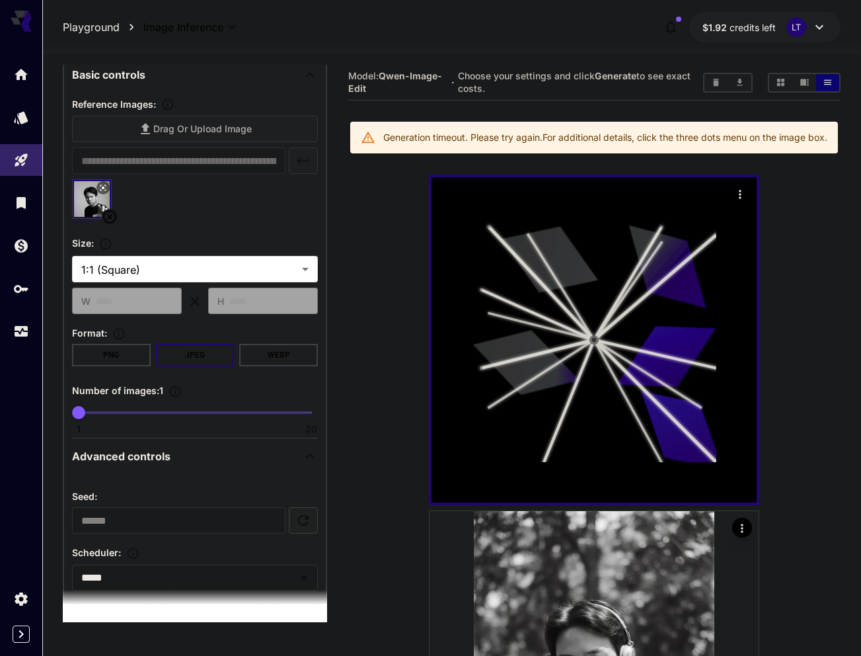
click at [496, 139] on div "Generation timeout. Please try again. For additional details, click the three d…" at bounding box center [605, 138] width 444 height 24
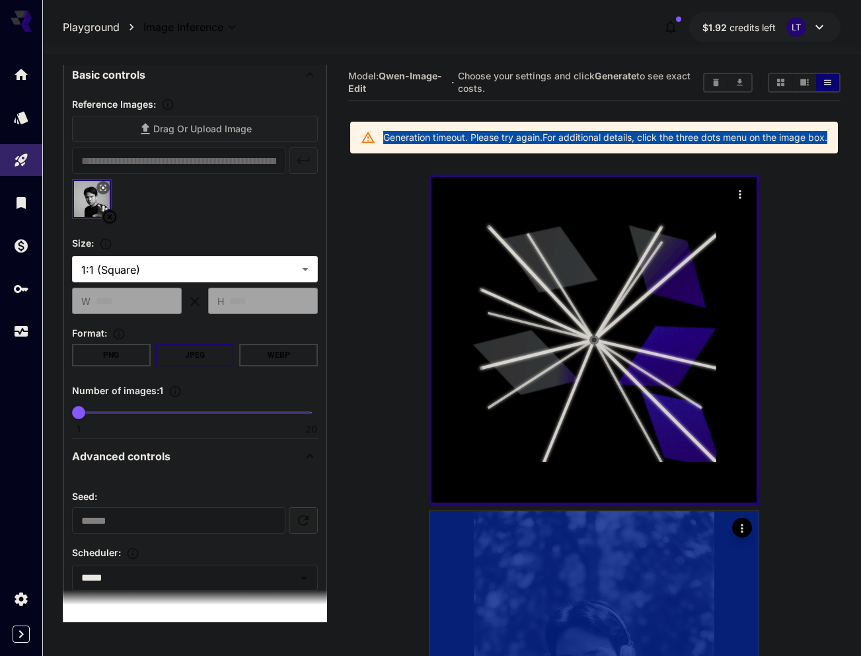
click at [496, 139] on div "Generation timeout. Please try again. For additional details, click the three d…" at bounding box center [605, 138] width 444 height 24
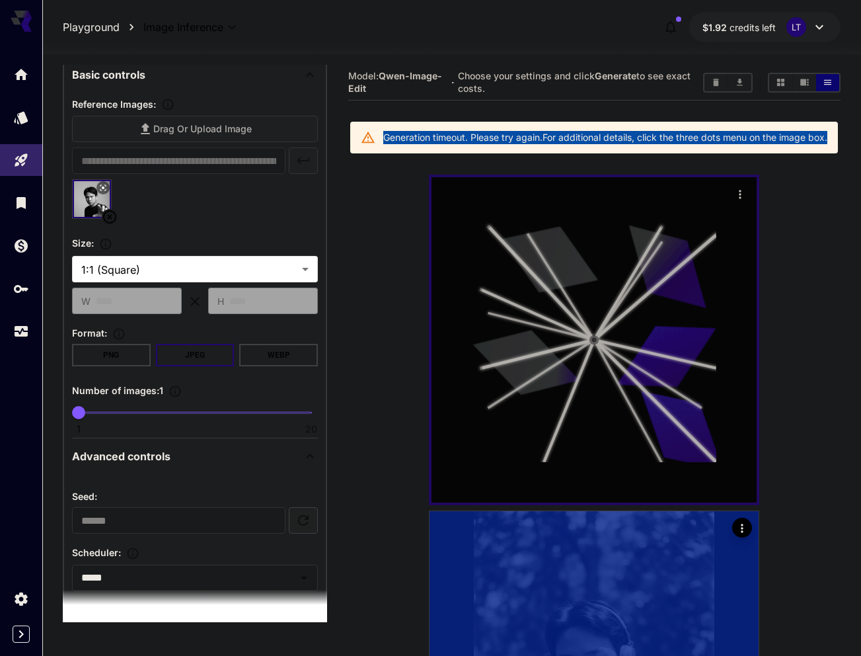
click at [741, 198] on icon "Actions" at bounding box center [741, 194] width 2 height 9
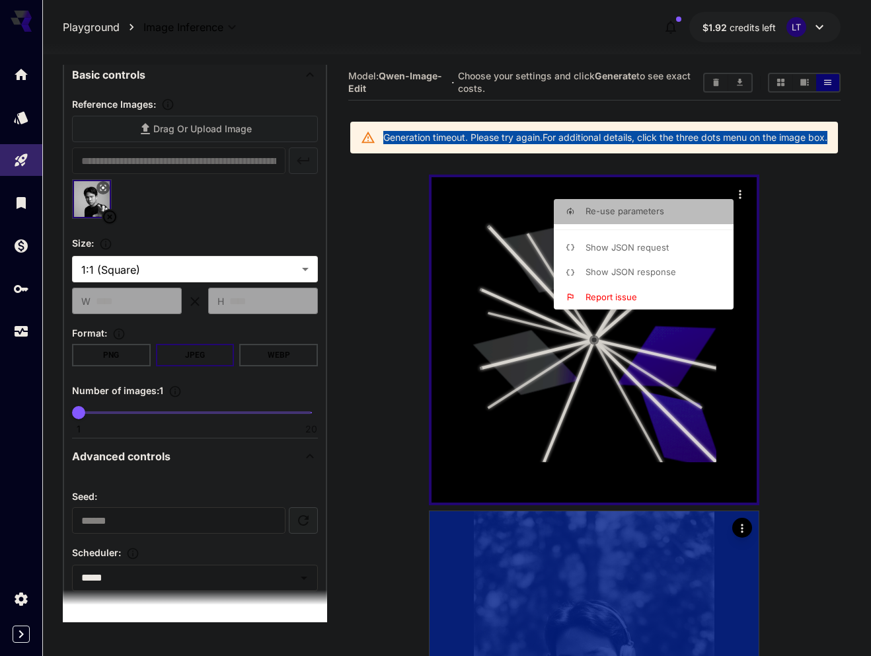
click at [613, 214] on span "Re-use parameters" at bounding box center [625, 211] width 79 height 11
type input "*********"
type input "*"
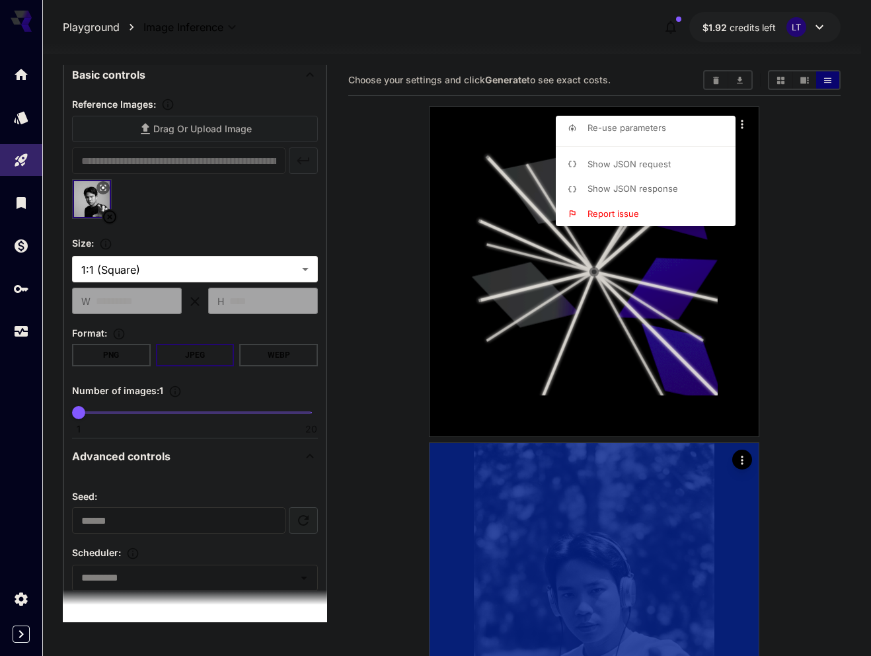
type textarea "**********"
type input "**********"
type input "****"
type input "**"
type input "*"
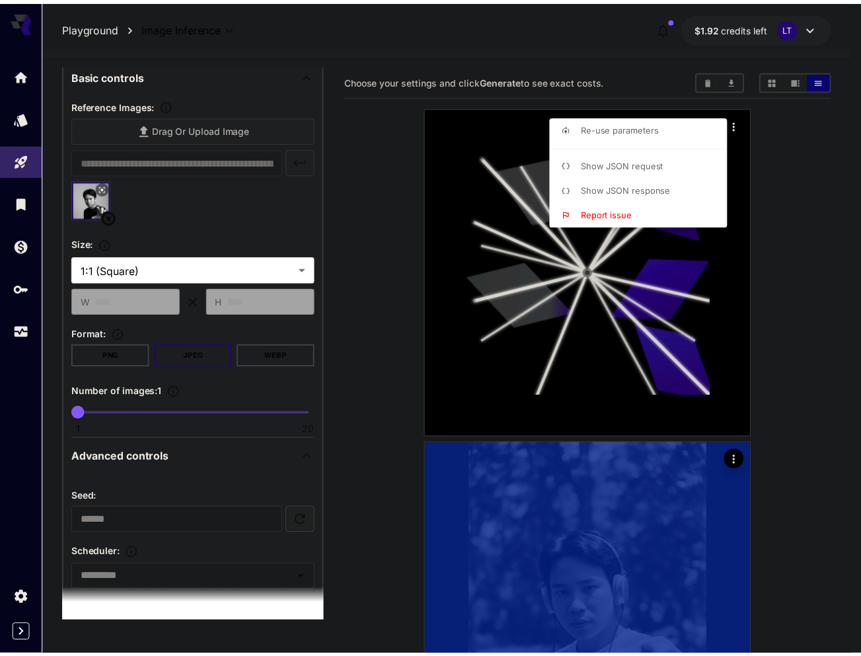
scroll to position [444, 0]
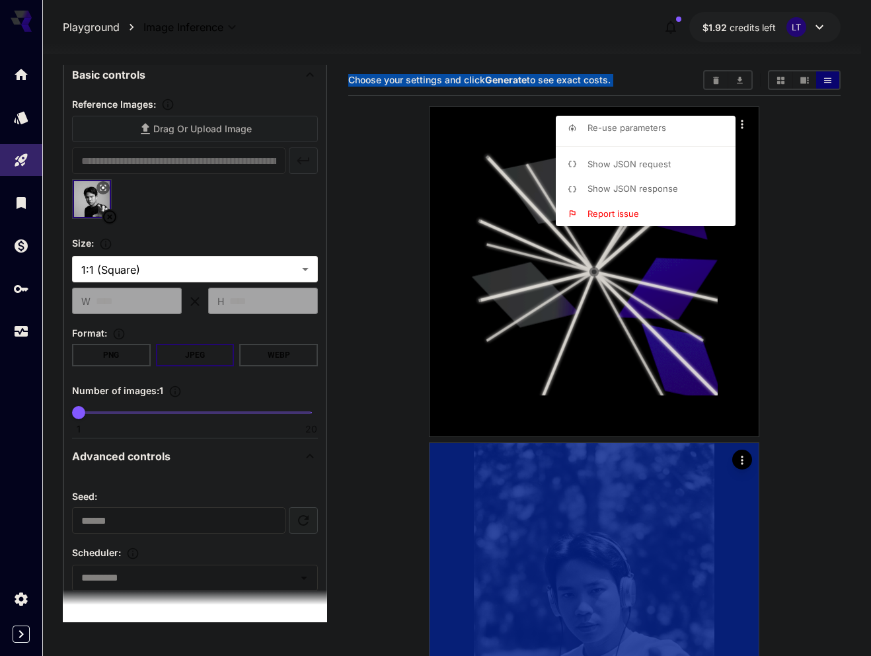
type input "*****"
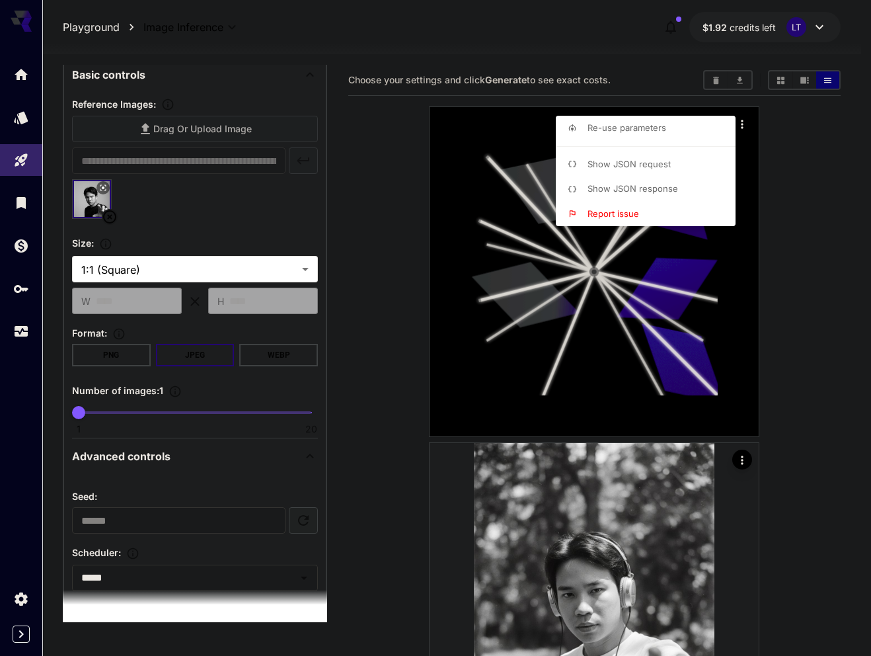
drag, startPoint x: 324, startPoint y: 492, endPoint x: 325, endPoint y: 512, distance: 20.5
click at [325, 512] on div at bounding box center [435, 328] width 871 height 656
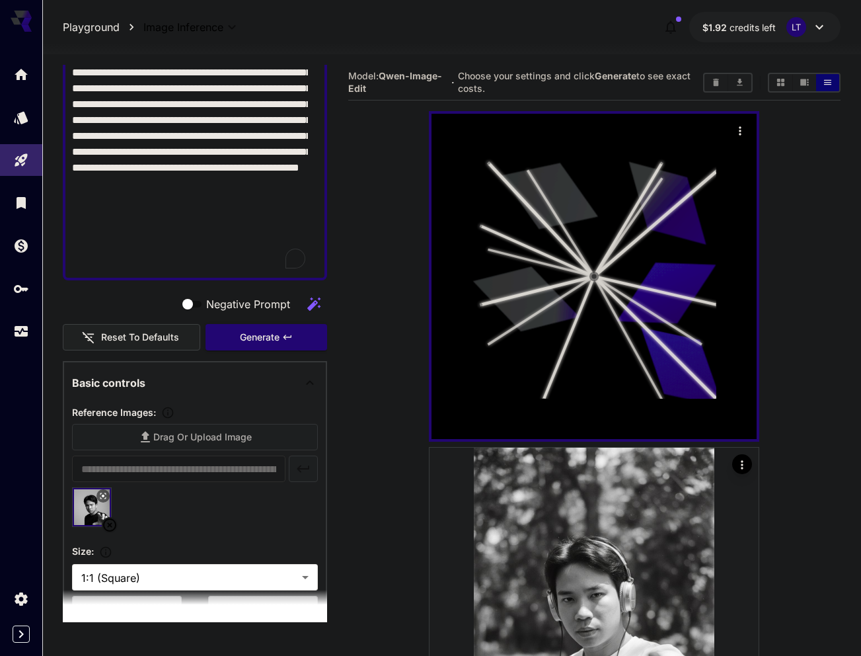
scroll to position [0, 0]
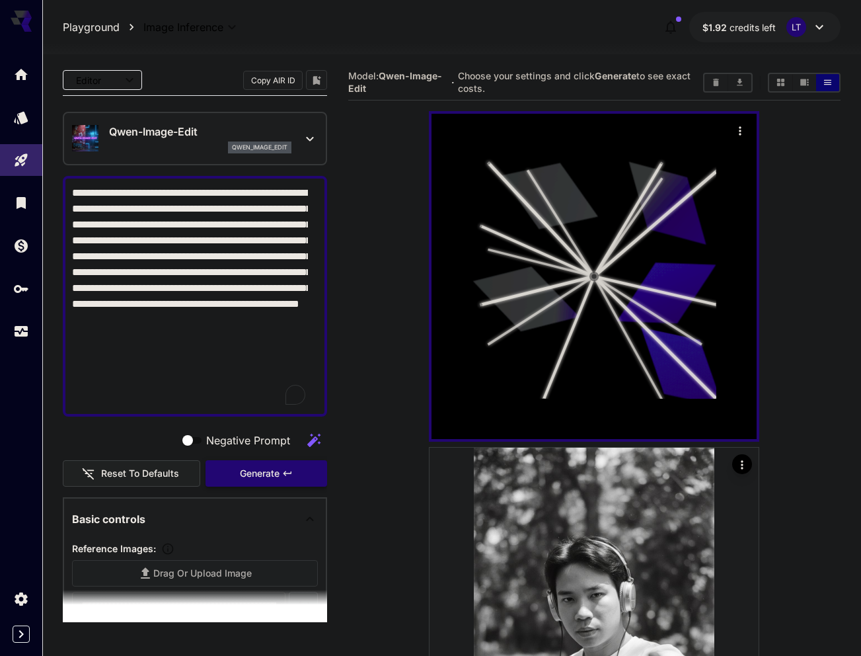
click at [253, 463] on button "Generate" at bounding box center [267, 473] width 122 height 27
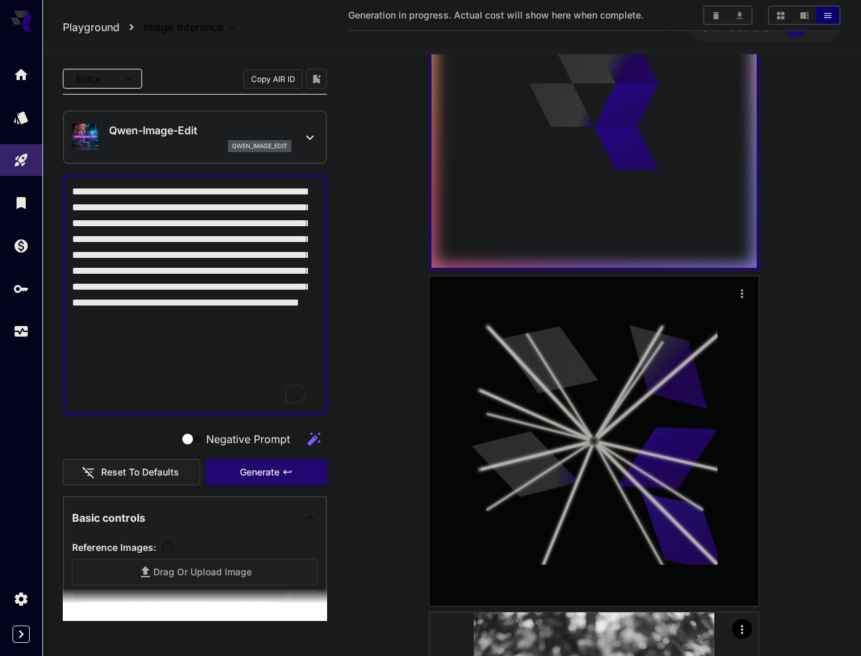
scroll to position [165, 0]
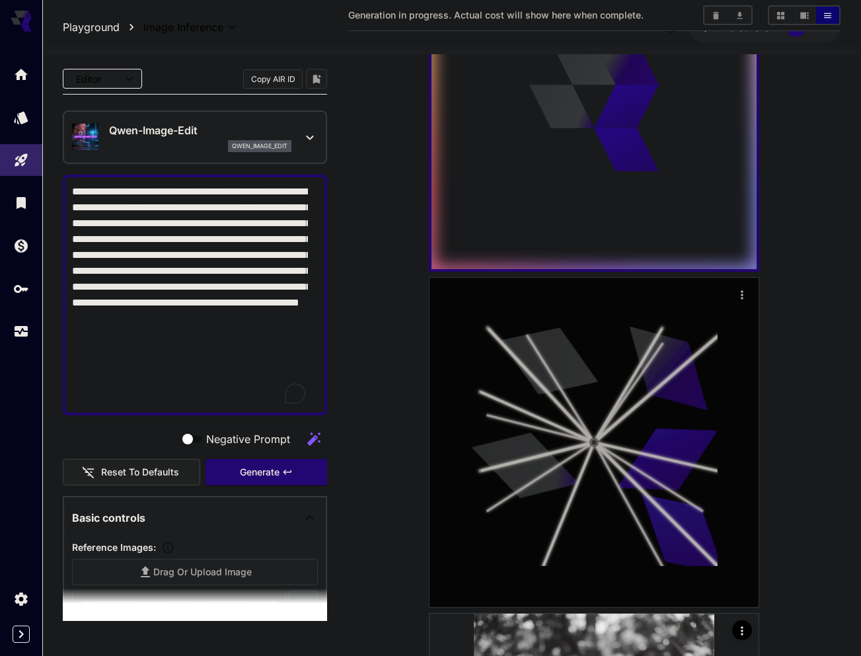
click at [734, 293] on button "Actions" at bounding box center [742, 294] width 20 height 20
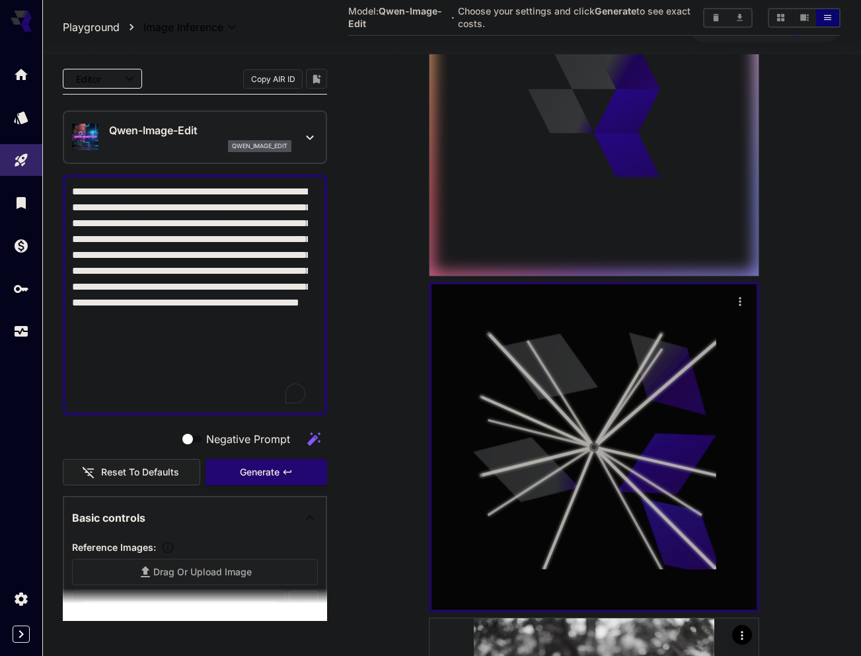
click at [743, 305] on icon "Actions" at bounding box center [740, 301] width 13 height 13
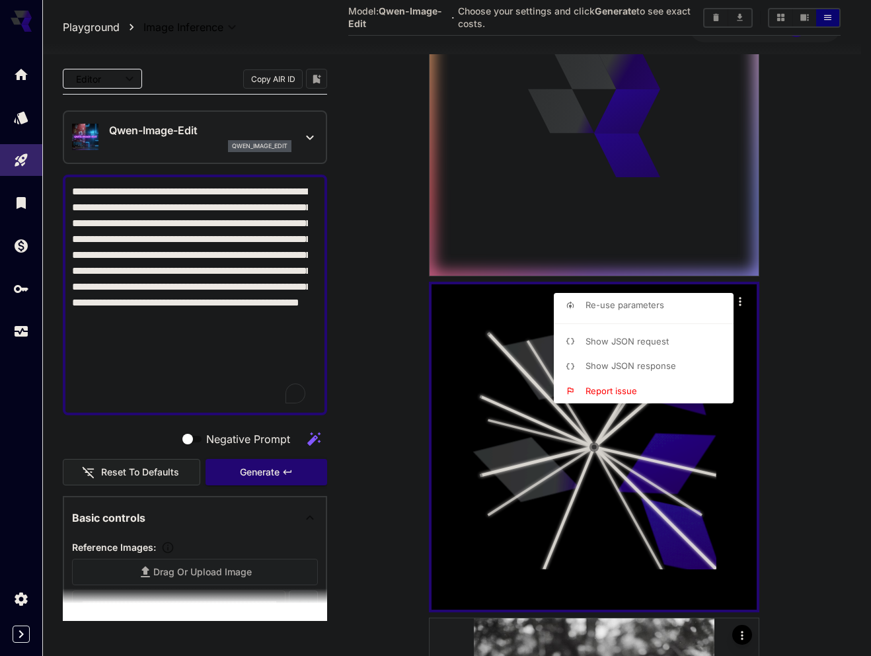
click at [741, 387] on div at bounding box center [435, 328] width 871 height 656
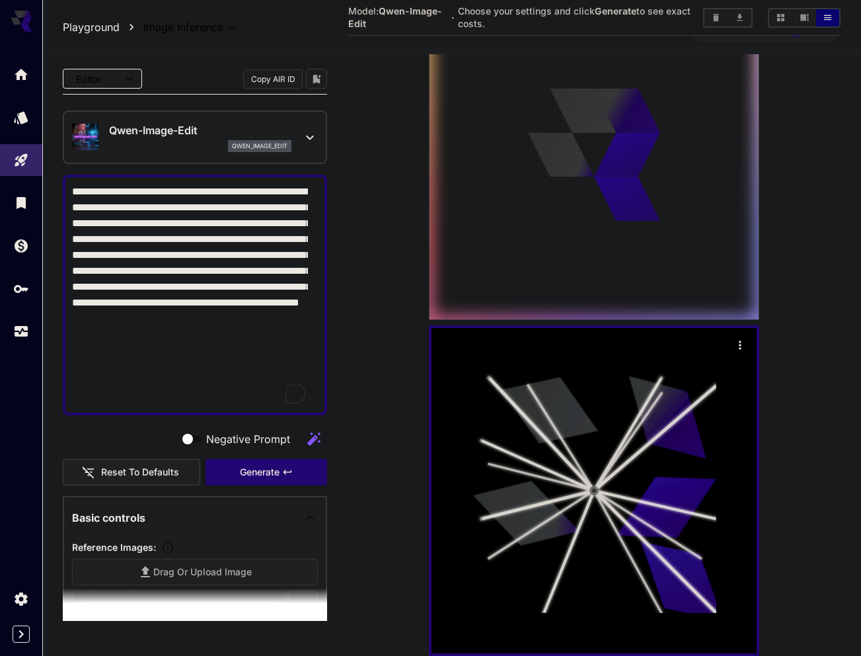
scroll to position [0, 0]
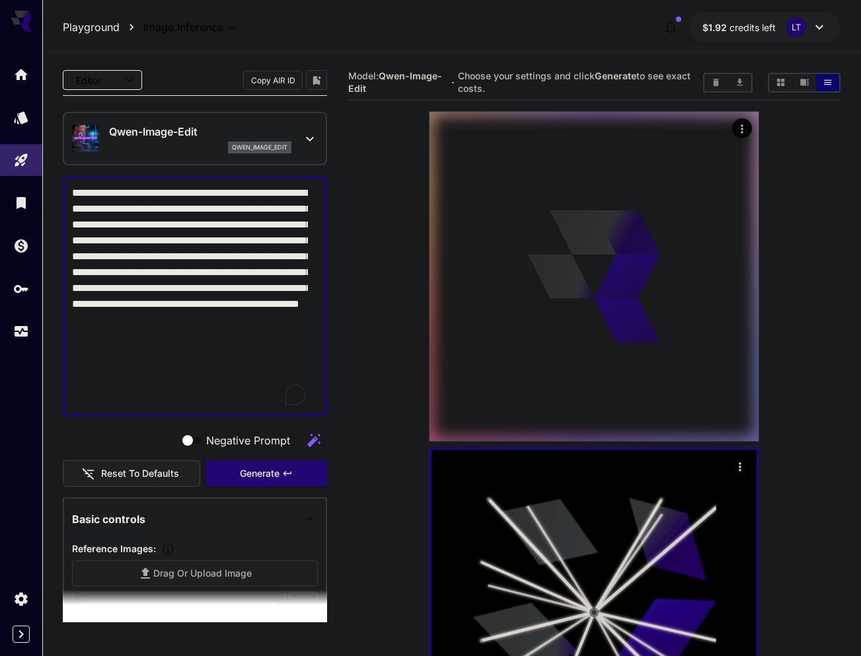
click at [650, 336] on icon at bounding box center [595, 277] width 132 height 132
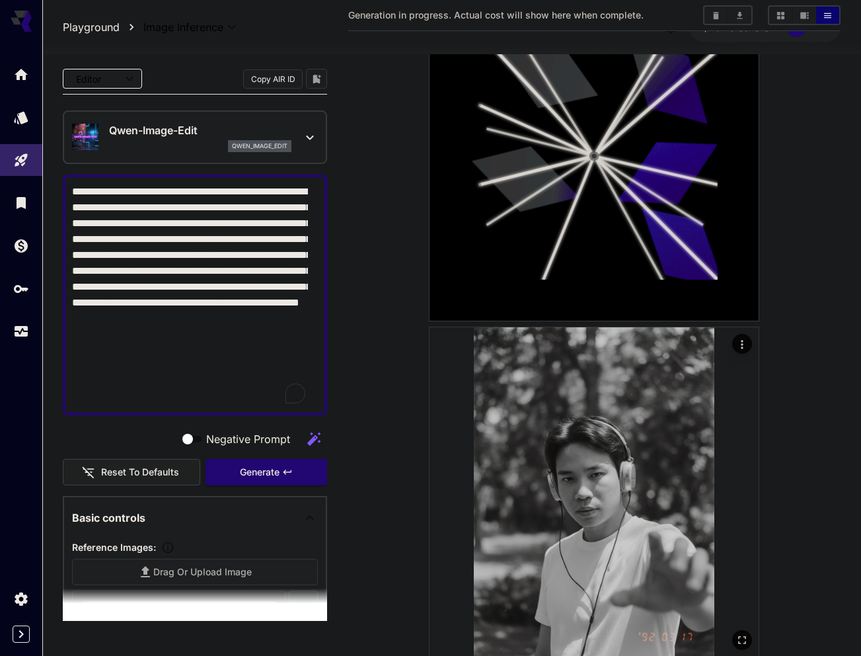
click at [636, 434] on img at bounding box center [594, 491] width 329 height 329
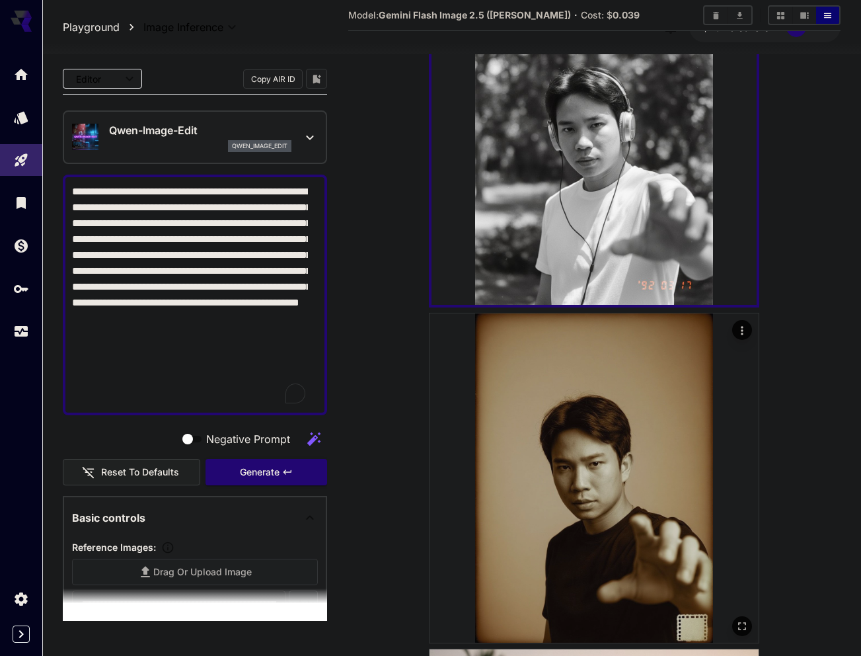
scroll to position [803, 0]
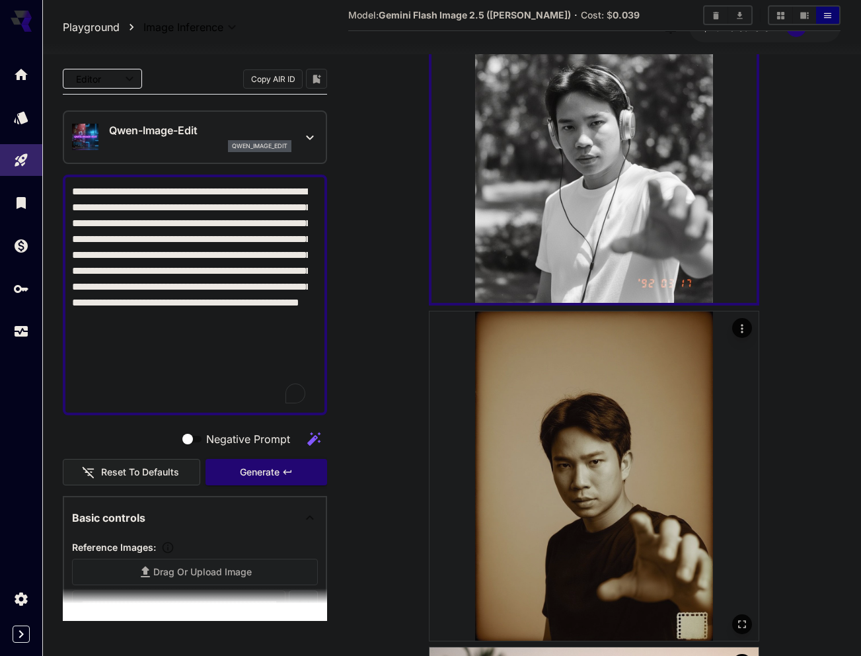
click at [616, 374] on img at bounding box center [594, 475] width 329 height 329
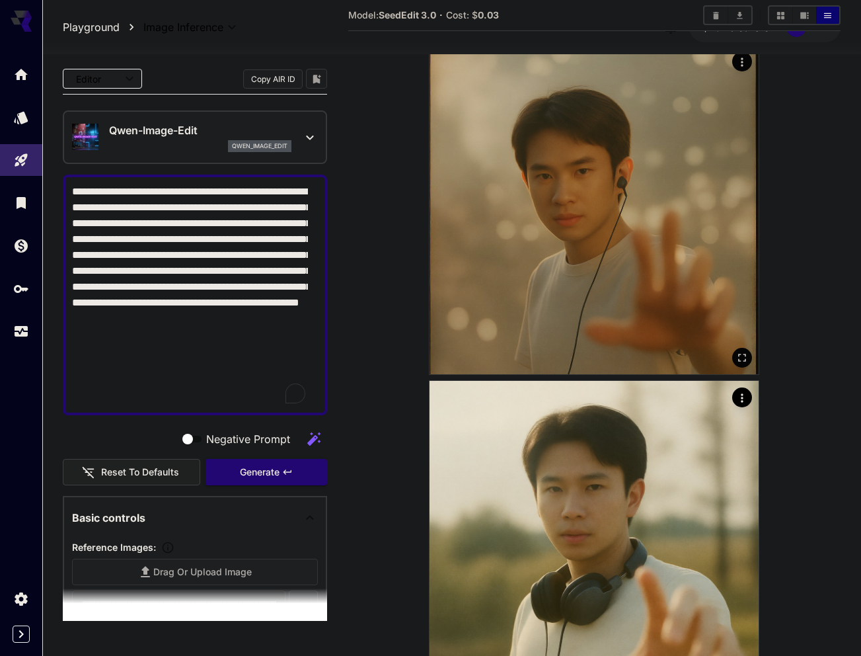
scroll to position [1835, 0]
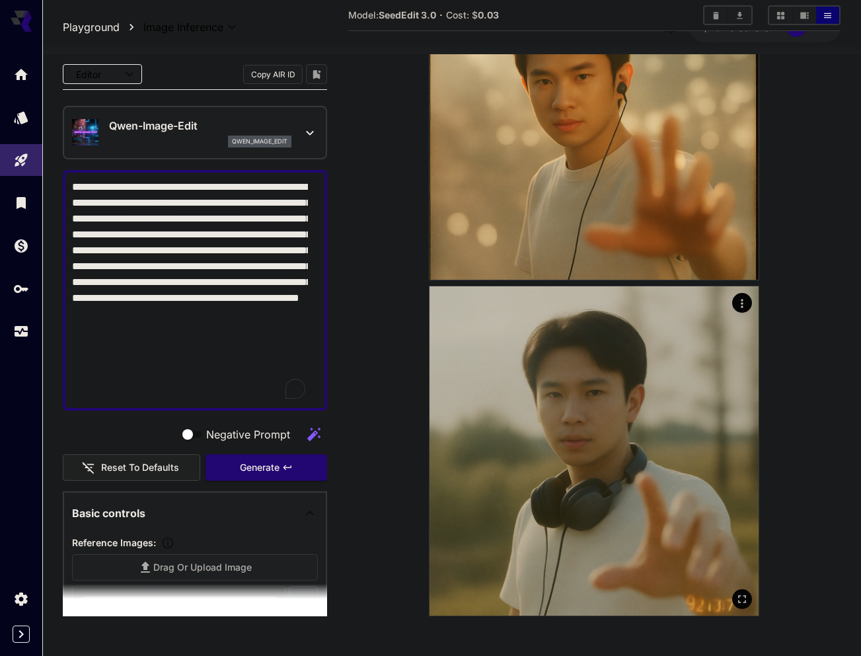
click at [599, 374] on img at bounding box center [594, 450] width 329 height 329
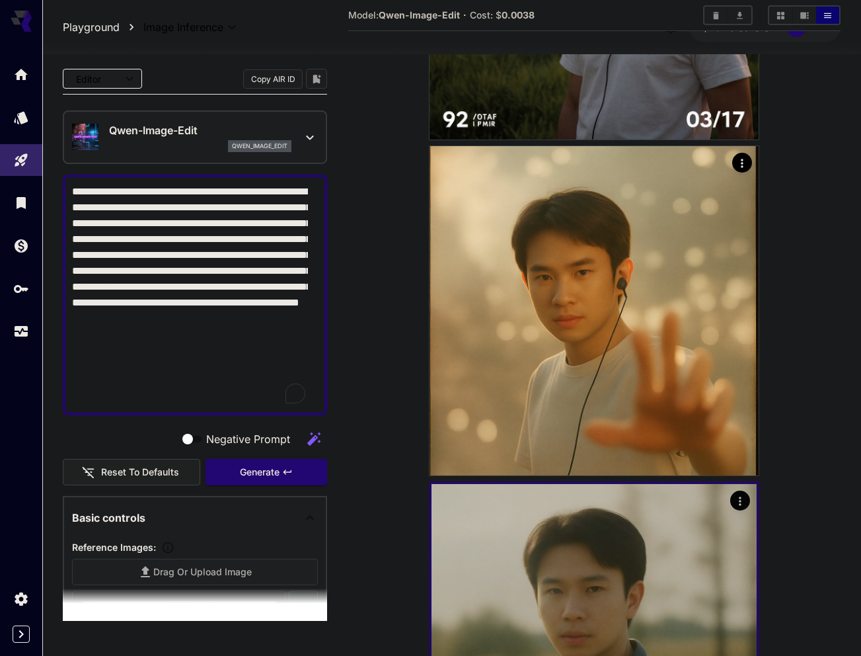
click at [599, 374] on img at bounding box center [594, 310] width 329 height 329
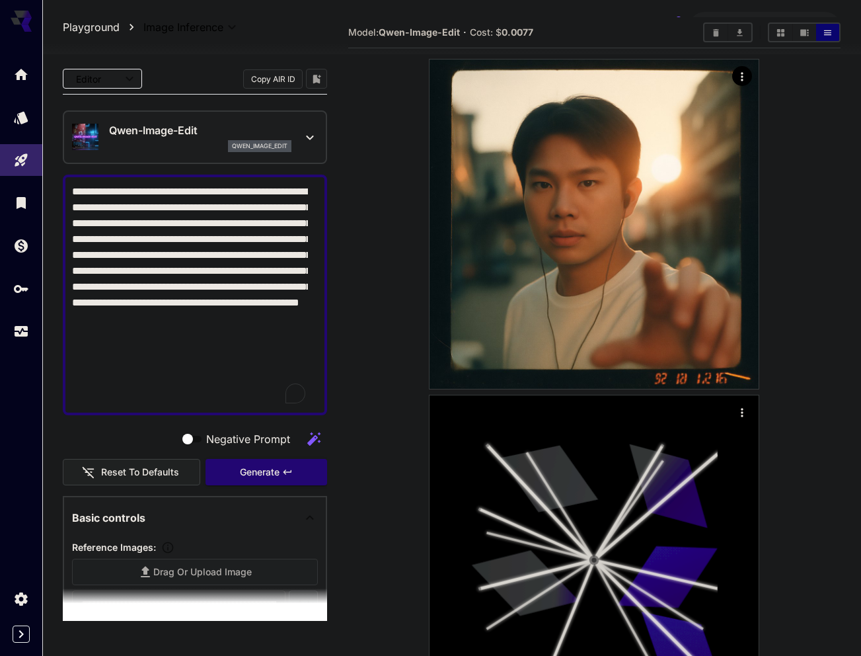
scroll to position [0, 0]
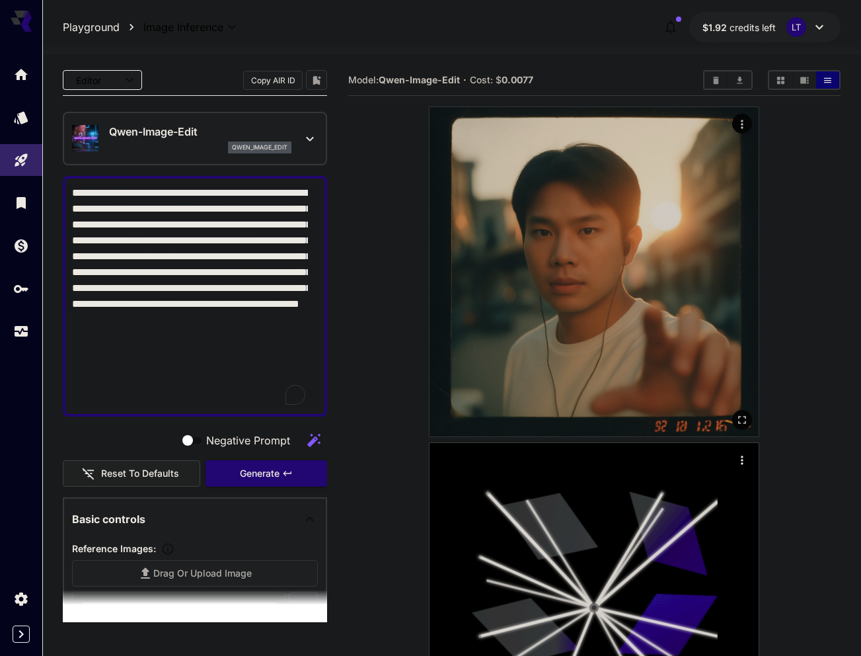
click at [640, 296] on img at bounding box center [594, 271] width 329 height 329
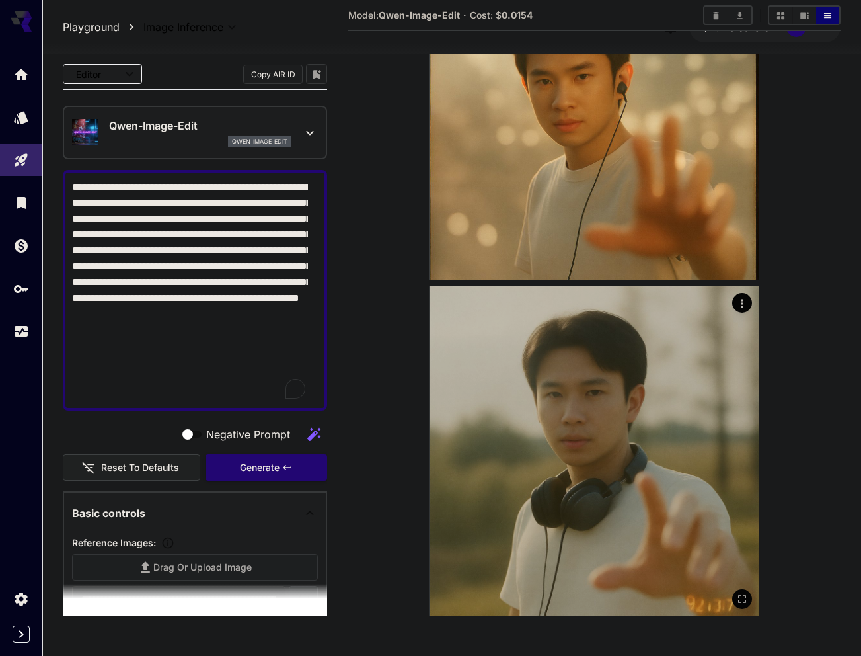
click at [587, 455] on img at bounding box center [594, 450] width 329 height 329
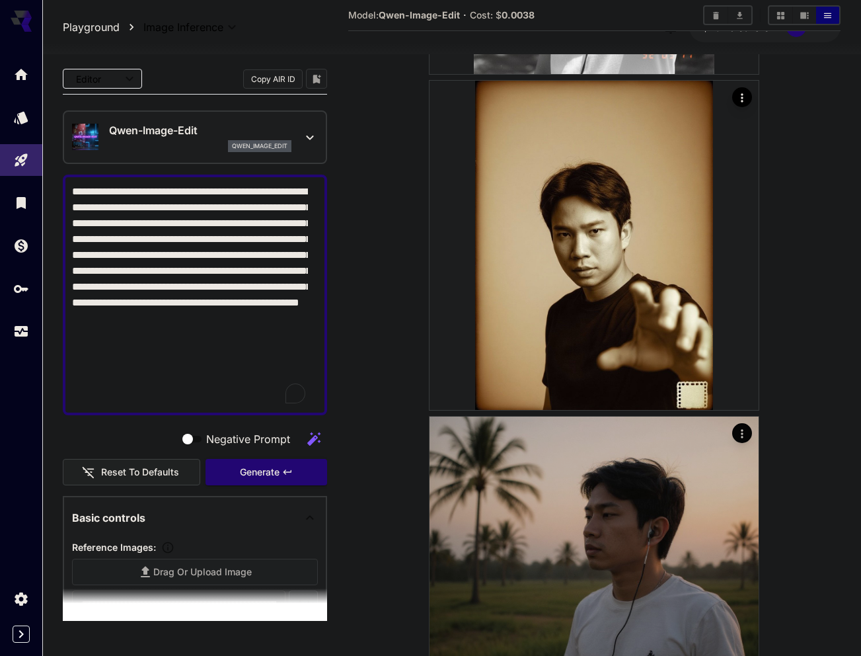
click at [558, 340] on img at bounding box center [594, 245] width 329 height 329
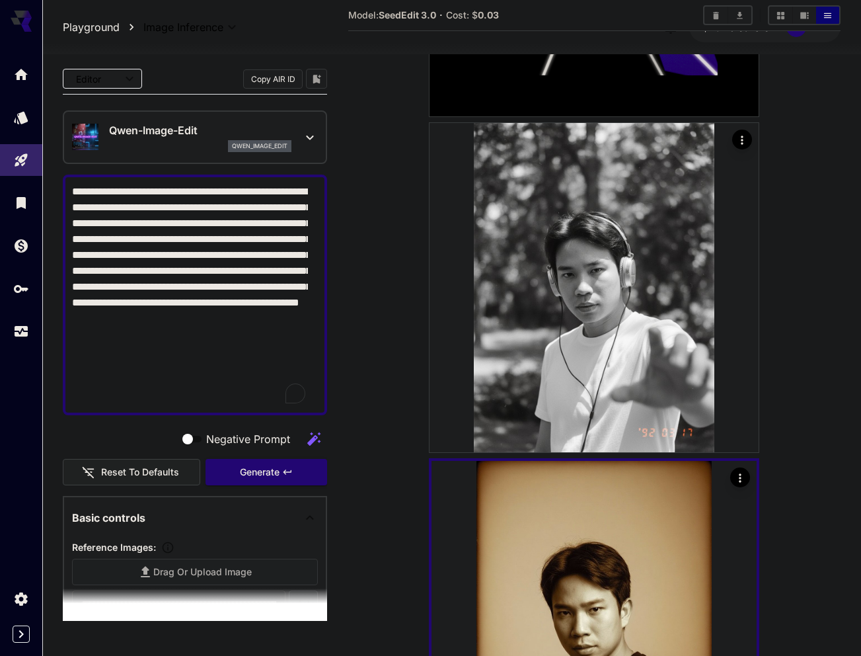
click at [558, 340] on img at bounding box center [594, 287] width 329 height 329
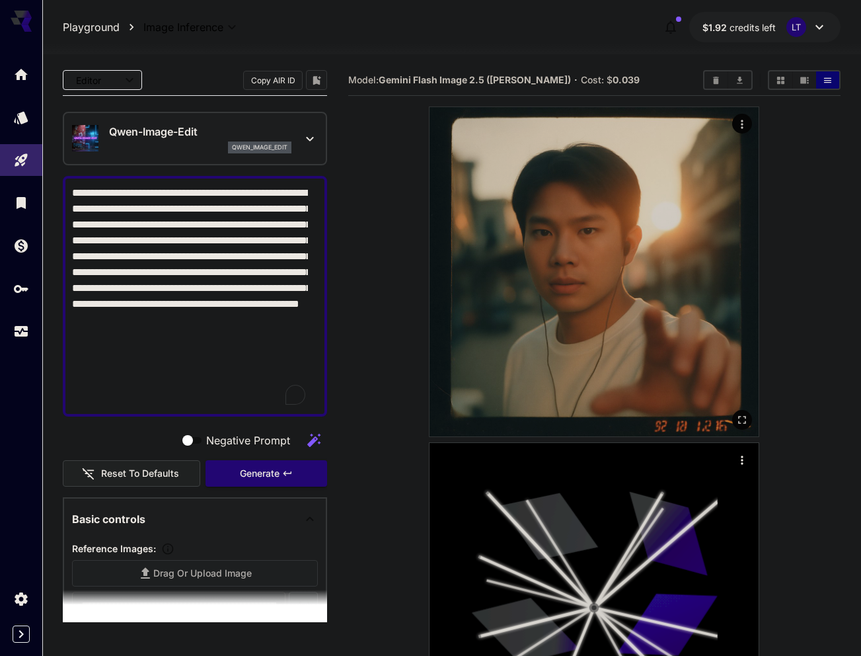
click at [619, 252] on img at bounding box center [594, 271] width 329 height 329
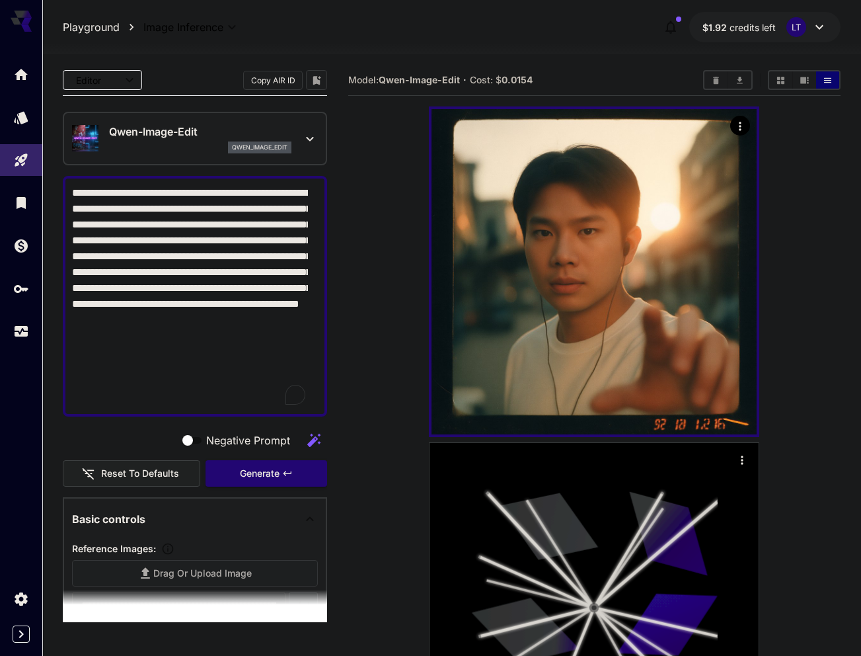
click at [302, 141] on icon at bounding box center [310, 139] width 16 height 16
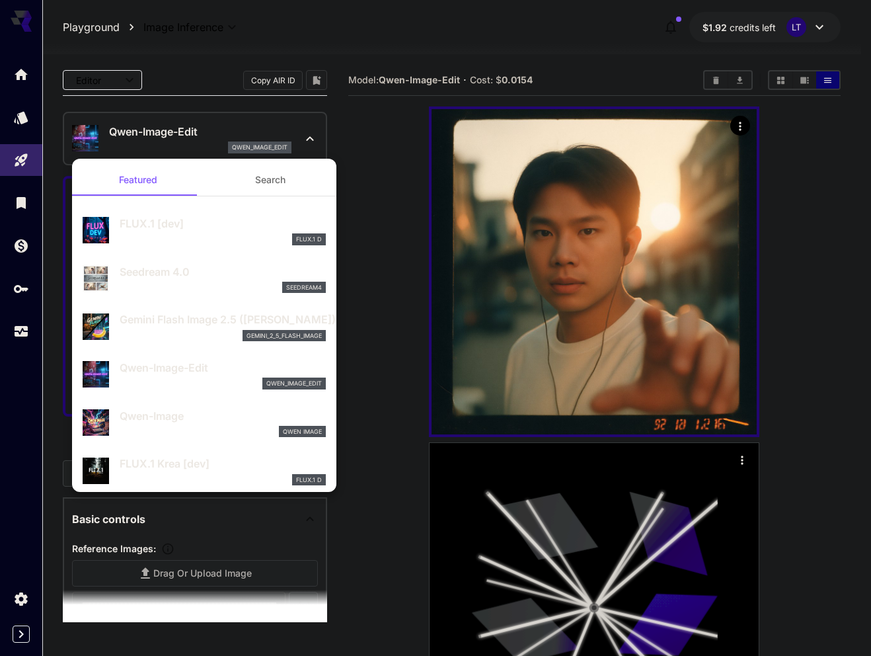
click at [346, 228] on div at bounding box center [435, 328] width 871 height 656
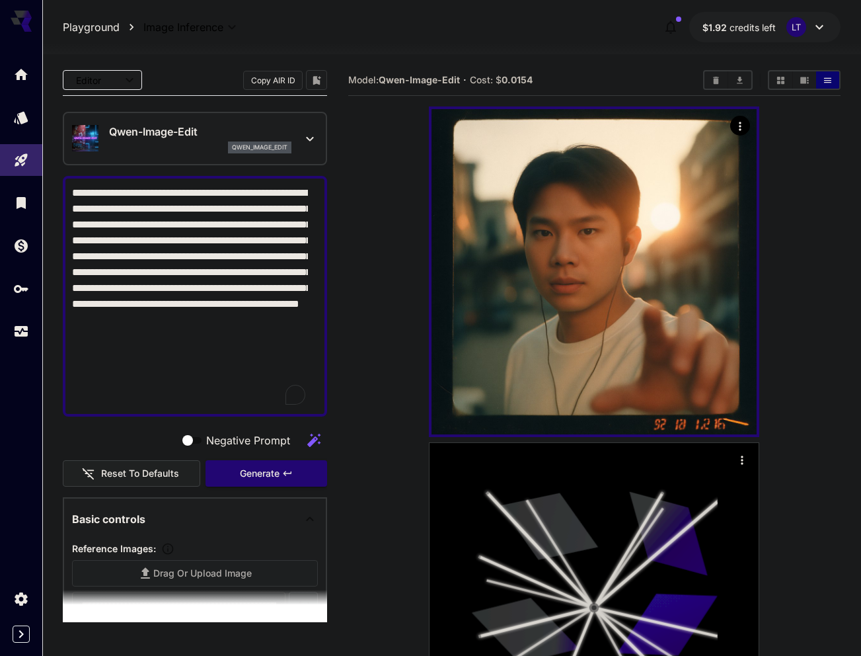
click at [182, 247] on textarea "**********" at bounding box center [190, 296] width 236 height 222
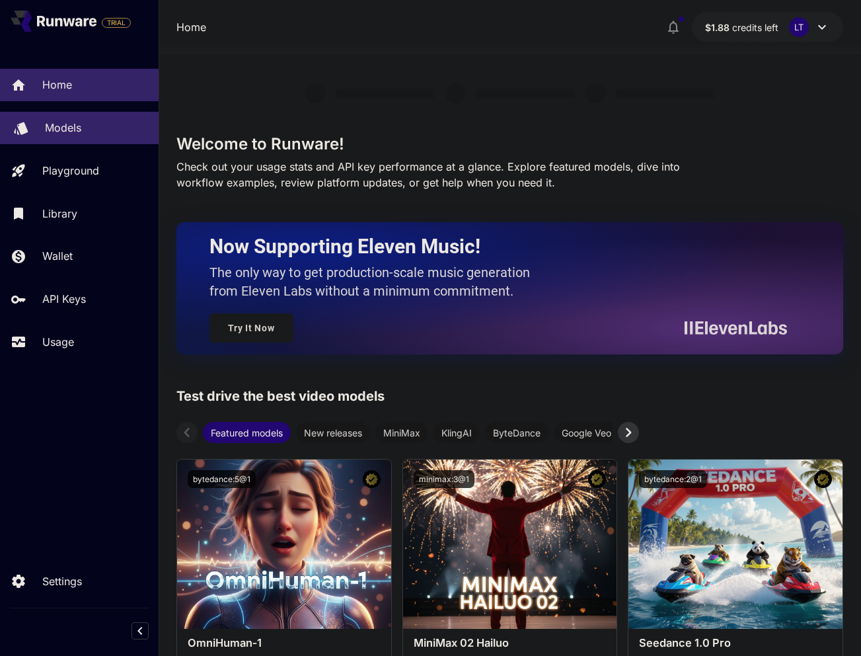
click at [67, 130] on p "Models" at bounding box center [63, 128] width 36 height 16
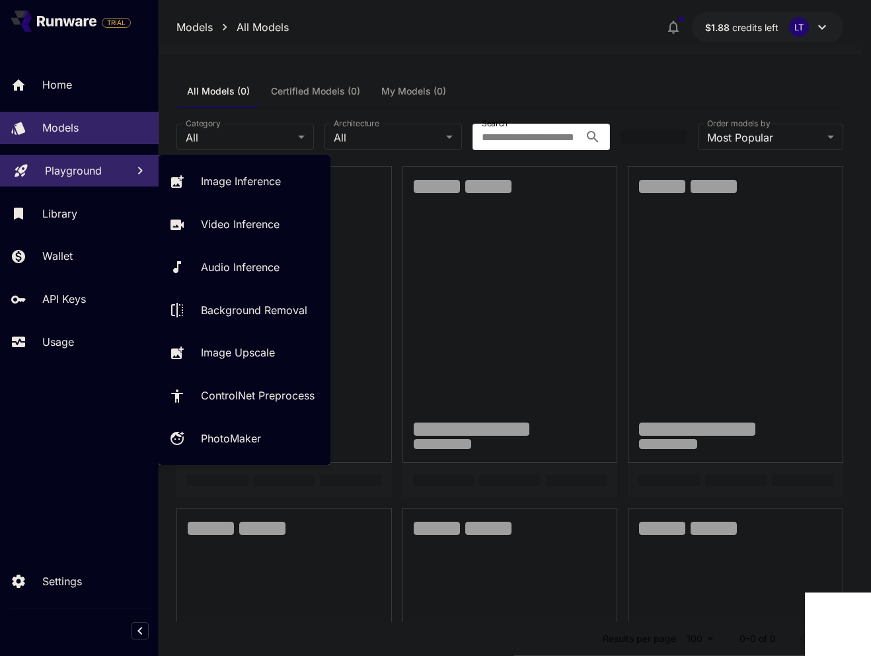
click at [59, 183] on link "Playground" at bounding box center [79, 171] width 159 height 32
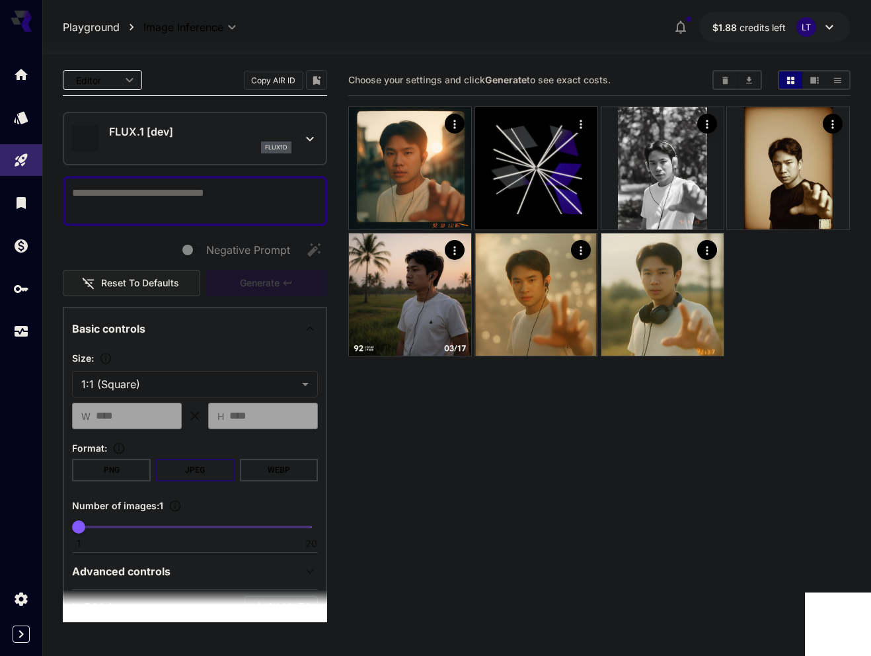
type input "**********"
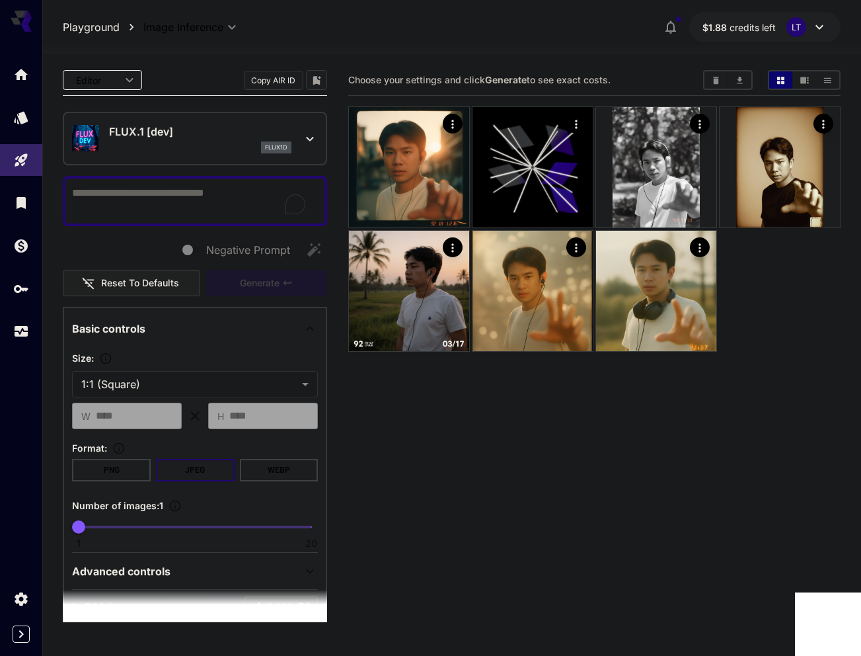
click at [154, 141] on div "flux1d" at bounding box center [200, 147] width 182 height 12
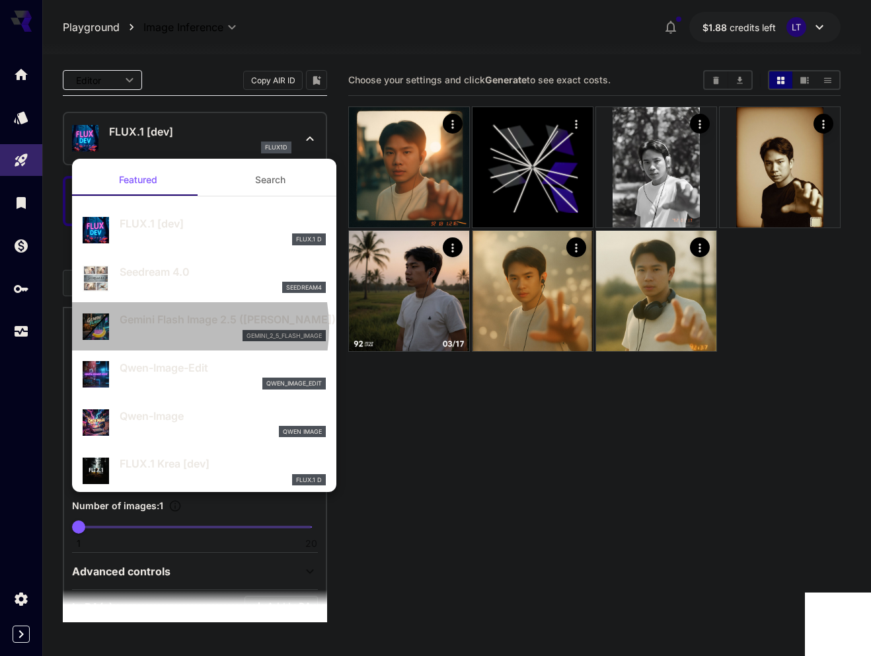
click at [171, 327] on p "Gemini Flash Image 2.5 ([PERSON_NAME])" at bounding box center [223, 319] width 206 height 16
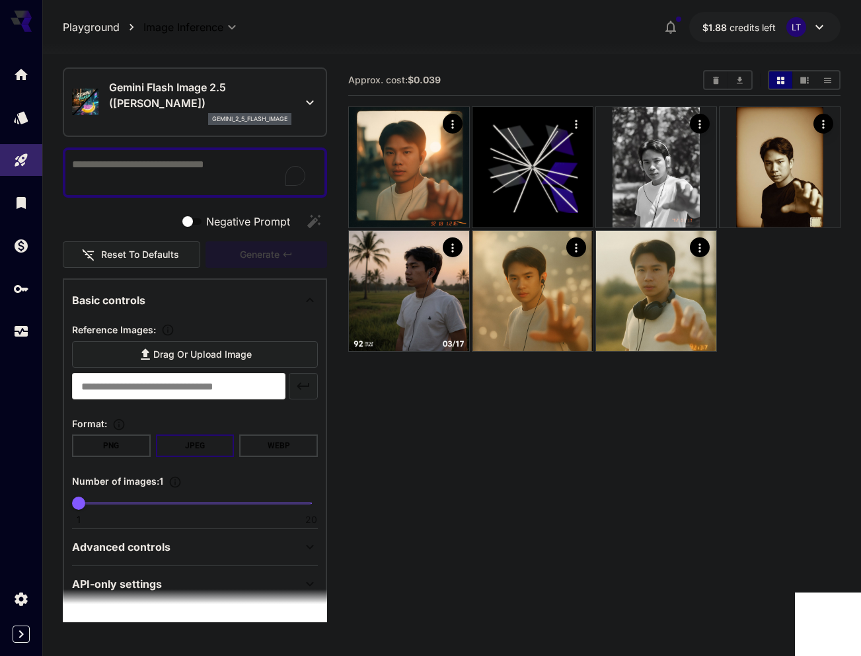
scroll to position [58, 0]
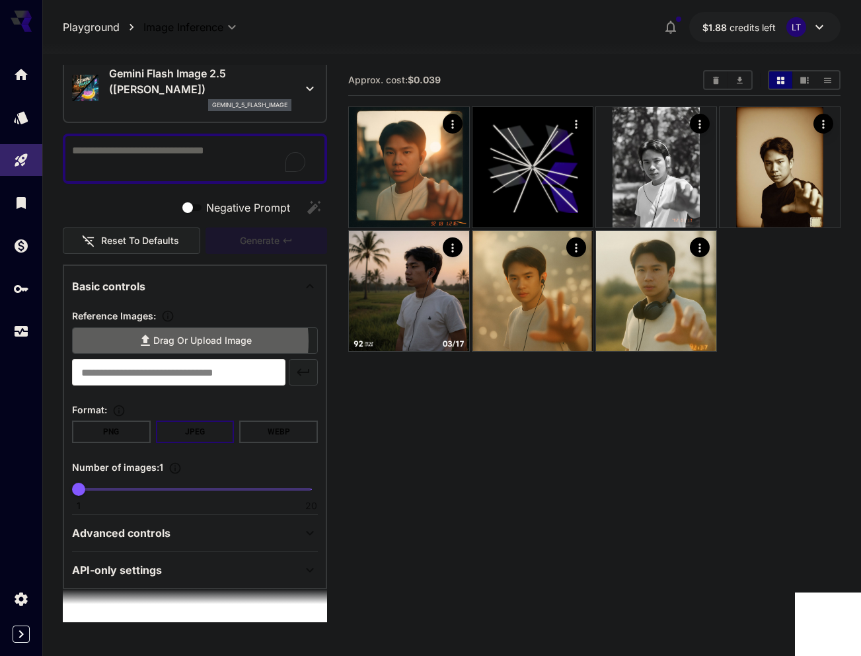
click at [178, 341] on span "Drag or upload image" at bounding box center [202, 340] width 98 height 17
click at [0, 0] on input "Drag or upload image" at bounding box center [0, 0] width 0 height 0
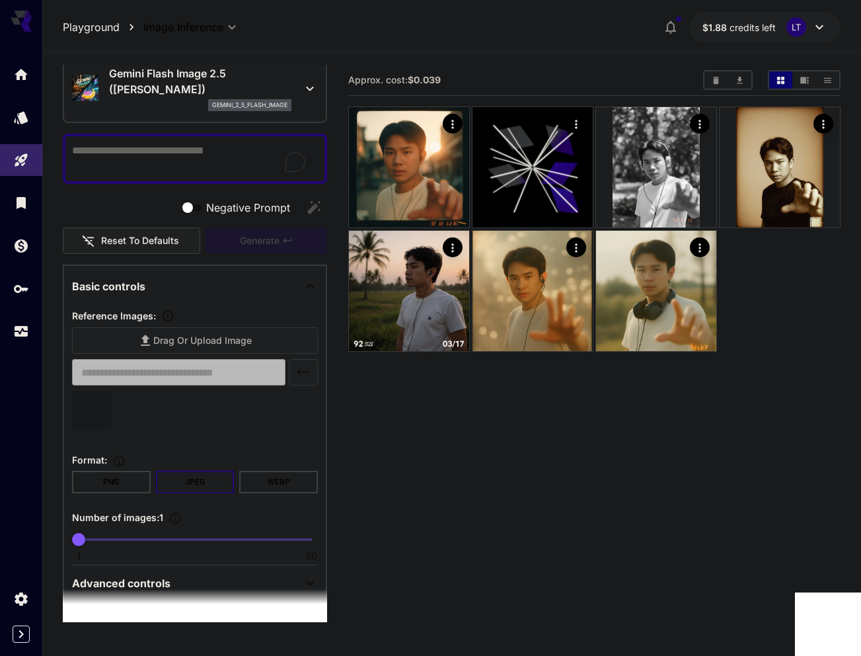
click at [157, 159] on textarea "Negative Prompt" at bounding box center [195, 159] width 246 height 32
paste textarea "**********"
type textarea "**********"
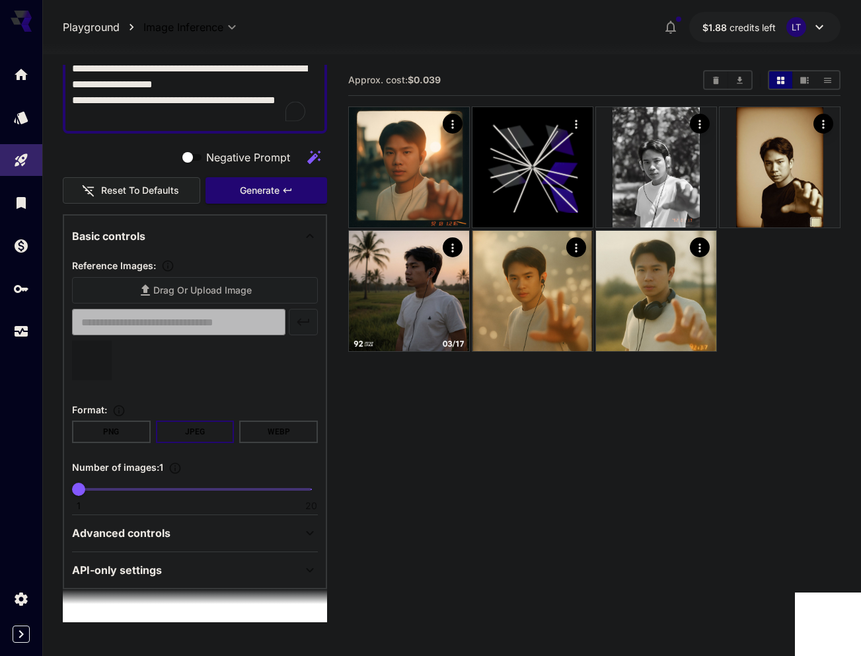
type input "**********"
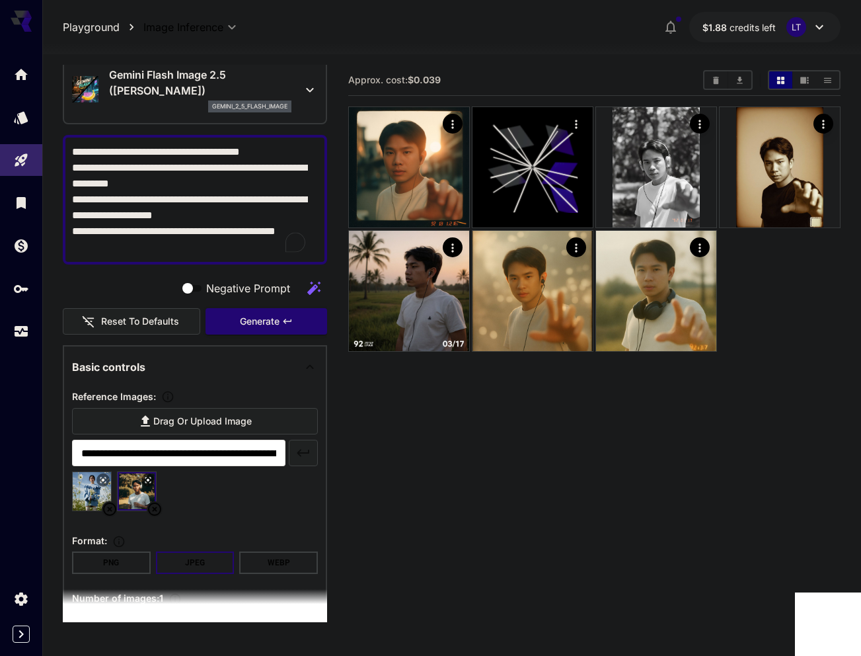
scroll to position [188, 0]
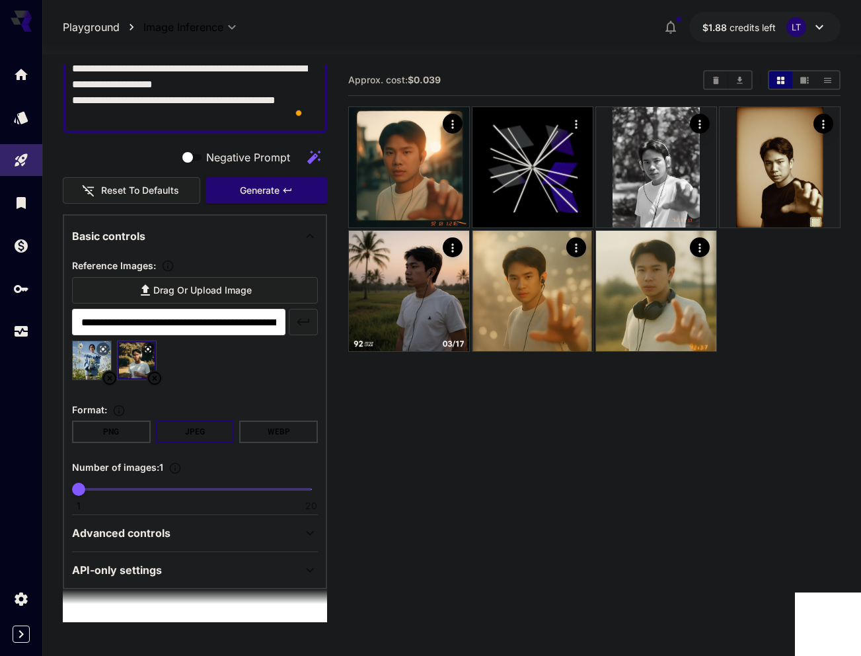
type textarea "**********"
click at [188, 535] on div "Advanced controls" at bounding box center [187, 533] width 230 height 16
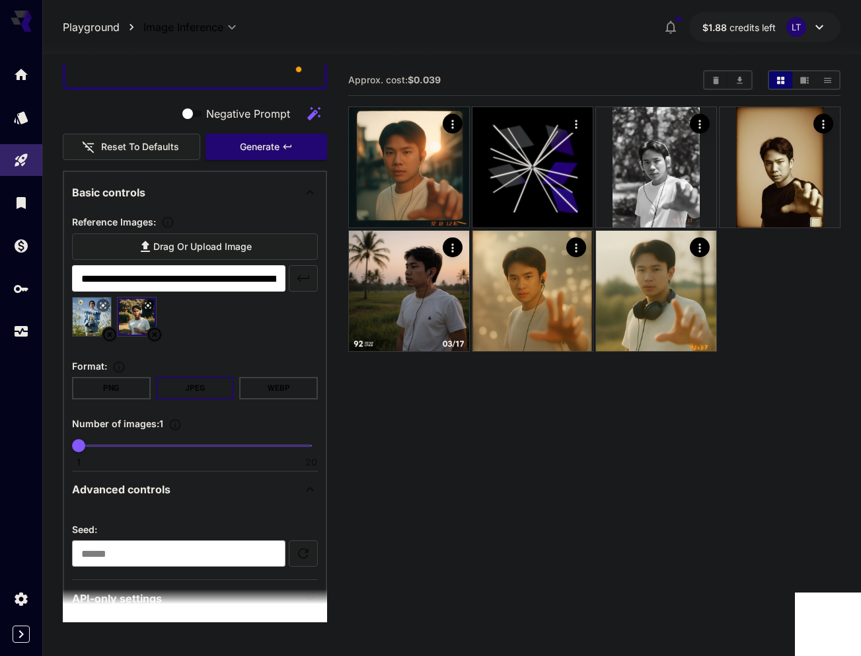
scroll to position [260, 0]
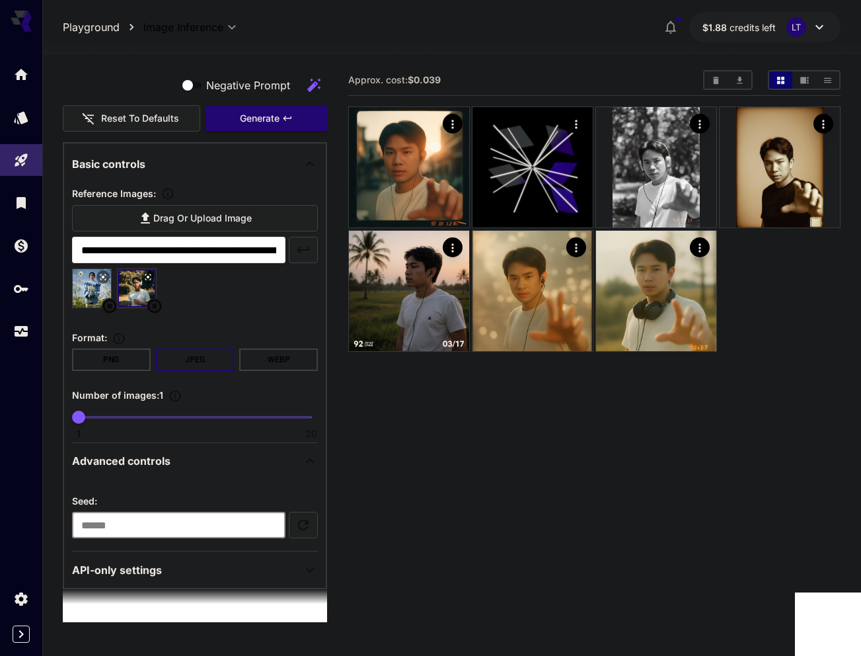
click at [198, 517] on input "number" at bounding box center [178, 525] width 213 height 26
click at [174, 454] on div "Advanced controls" at bounding box center [187, 461] width 230 height 16
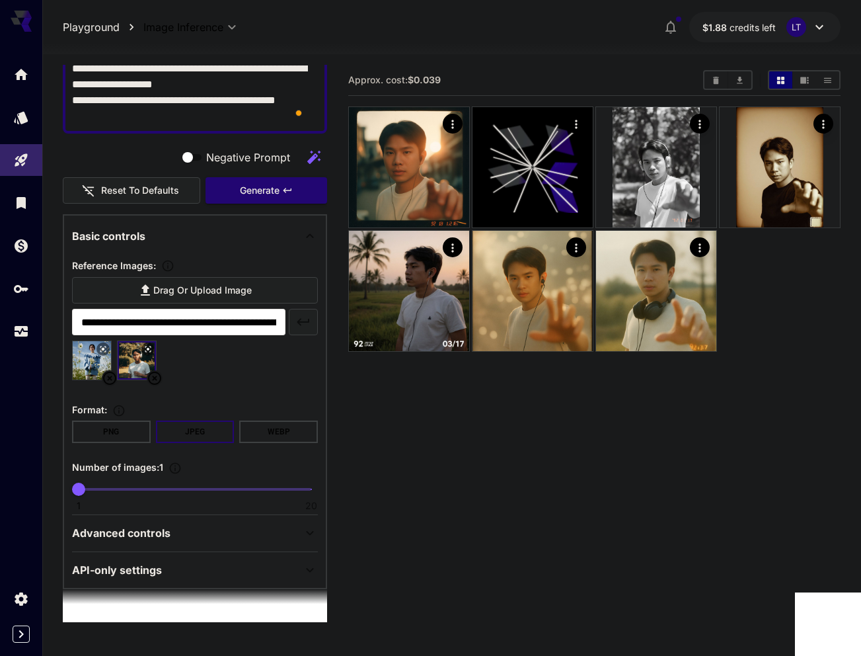
scroll to position [188, 0]
click at [157, 555] on div "API-only settings" at bounding box center [195, 570] width 246 height 32
click at [160, 568] on p "API-only settings" at bounding box center [117, 570] width 90 height 16
click at [186, 568] on div "API-only settings" at bounding box center [187, 570] width 230 height 16
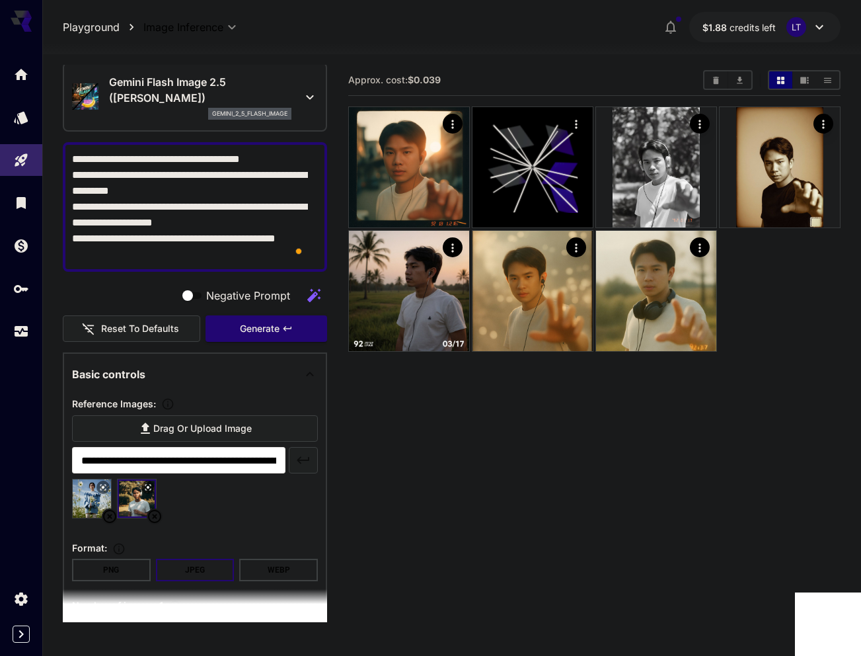
scroll to position [0, 0]
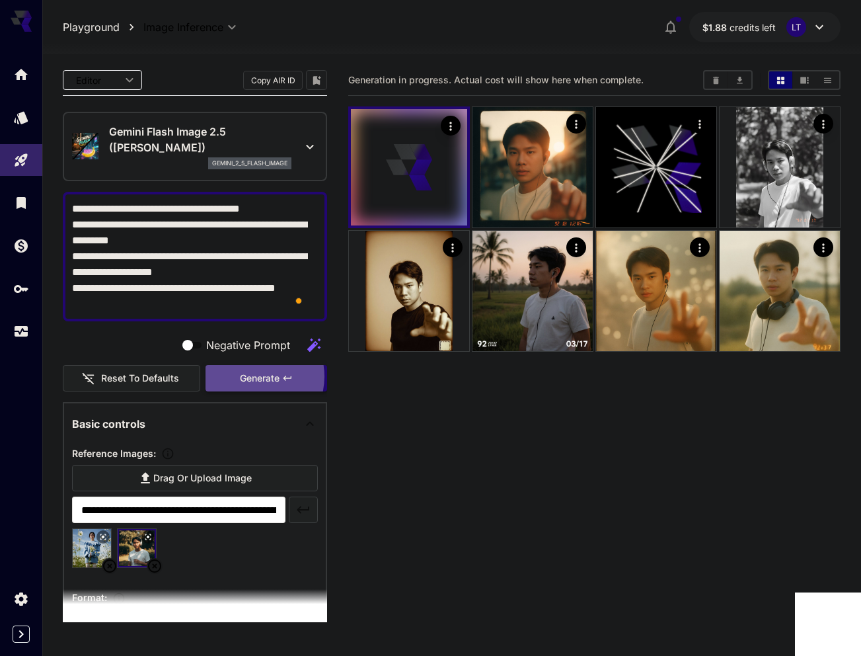
click at [246, 377] on span "Generate" at bounding box center [260, 378] width 40 height 17
click at [825, 81] on icon "Show media in list view" at bounding box center [828, 80] width 10 height 10
